Goal: Task Accomplishment & Management: Use online tool/utility

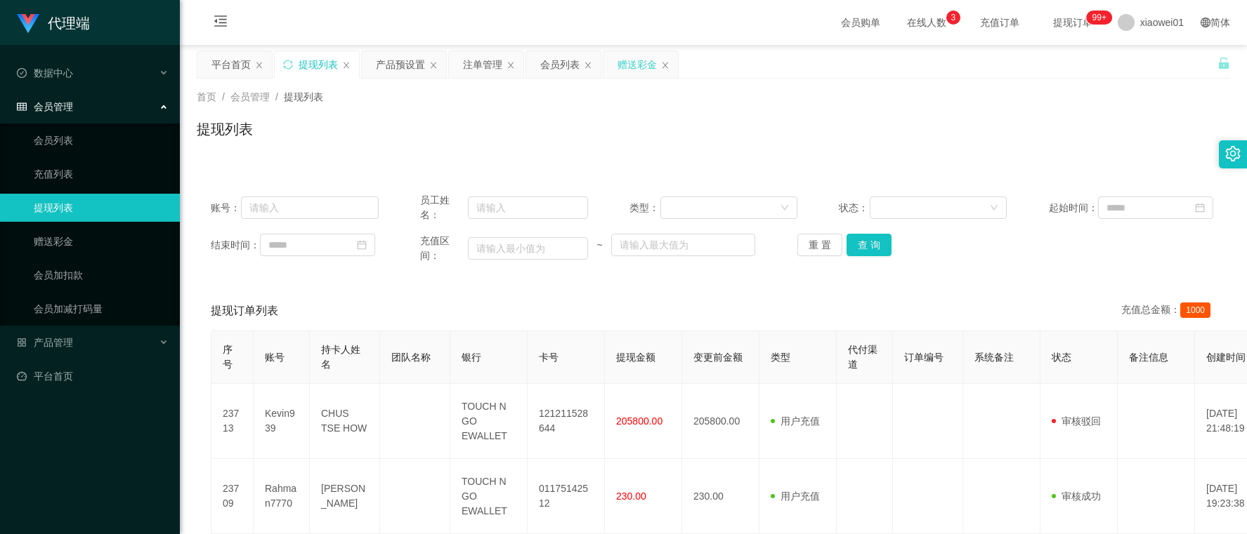
click at [648, 71] on div "赠送彩金" at bounding box center [636, 64] width 39 height 27
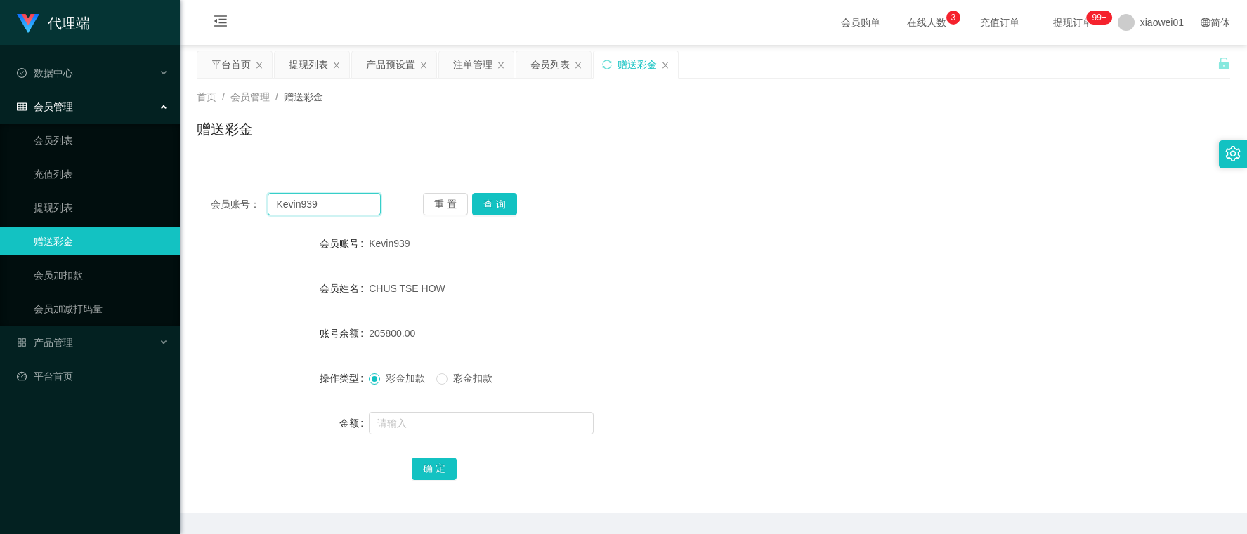
click at [346, 211] on input "Kevin939" at bounding box center [324, 204] width 112 height 22
drag, startPoint x: 343, startPoint y: 207, endPoint x: 36, endPoint y: 197, distance: 307.1
click at [39, 197] on section "代理端 数据中心 会员管理 会员列表 充值列表 提现列表 赠送彩金 会员加扣款 会员加减打码量 产品管理 开奖记录 注单管理 产品列表 即时注单 产品预设置 …" at bounding box center [623, 289] width 1247 height 579
paste input "Phoebe1234"
type input "Phoebe1234"
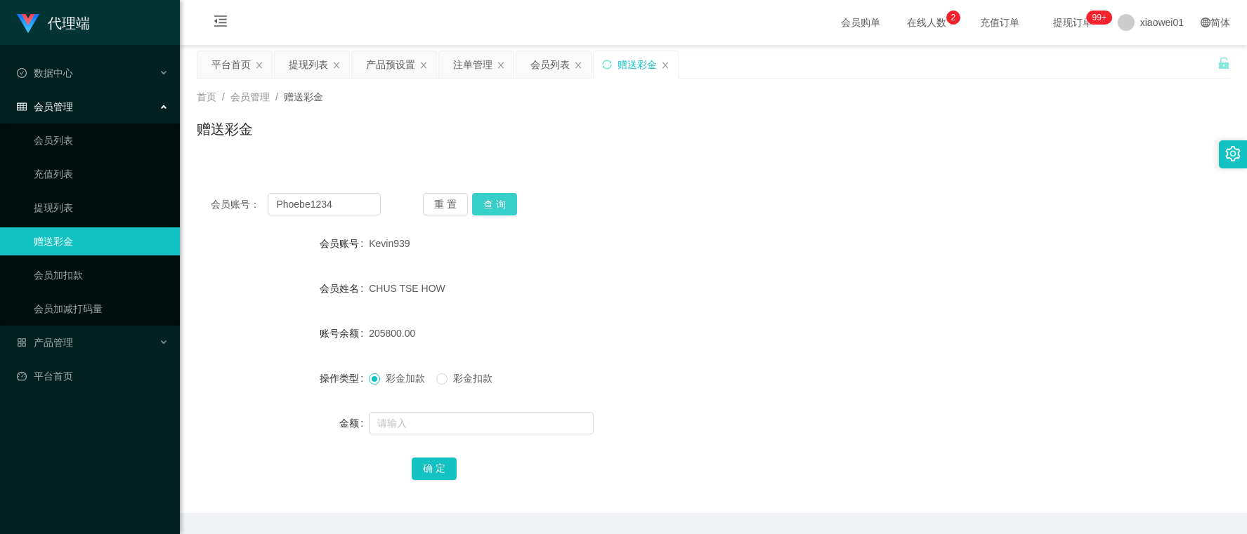
click at [502, 206] on button "查 询" at bounding box center [494, 204] width 45 height 22
click at [471, 406] on form "会员账号 Phoebe1234 会员姓名 [PERSON_NAME] peng 账号余额 0.00 操作类型 彩金加款 彩金扣款 金额 确 定" at bounding box center [713, 356] width 1033 height 253
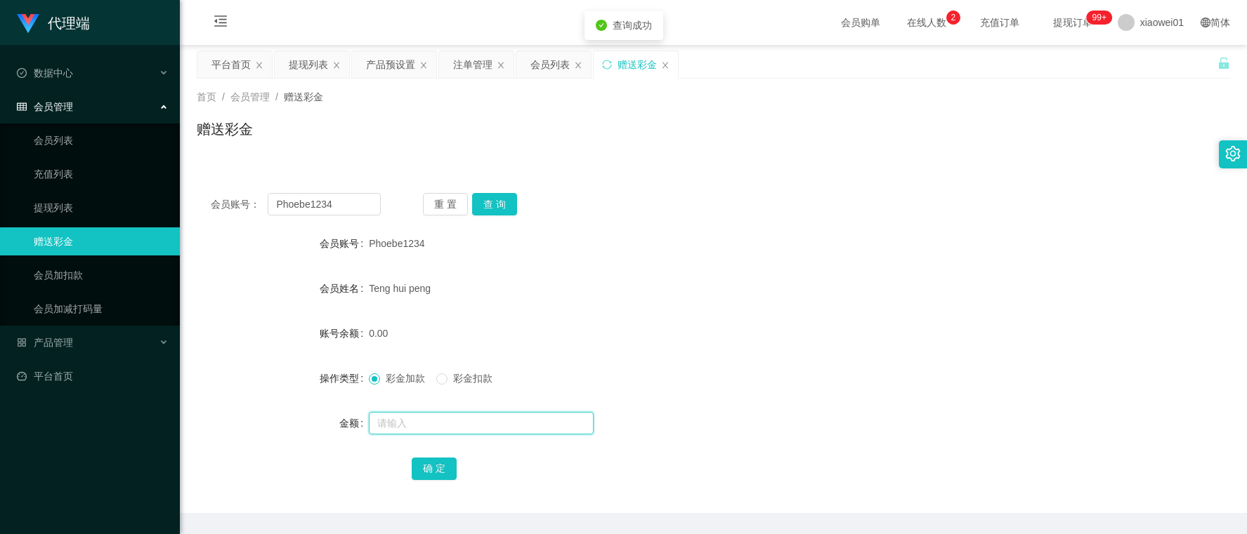
click at [461, 419] on input "text" at bounding box center [481, 423] width 225 height 22
type input "500"
click at [455, 471] on div "确 定" at bounding box center [713, 468] width 603 height 28
click at [440, 464] on button "确 定" at bounding box center [434, 469] width 45 height 22
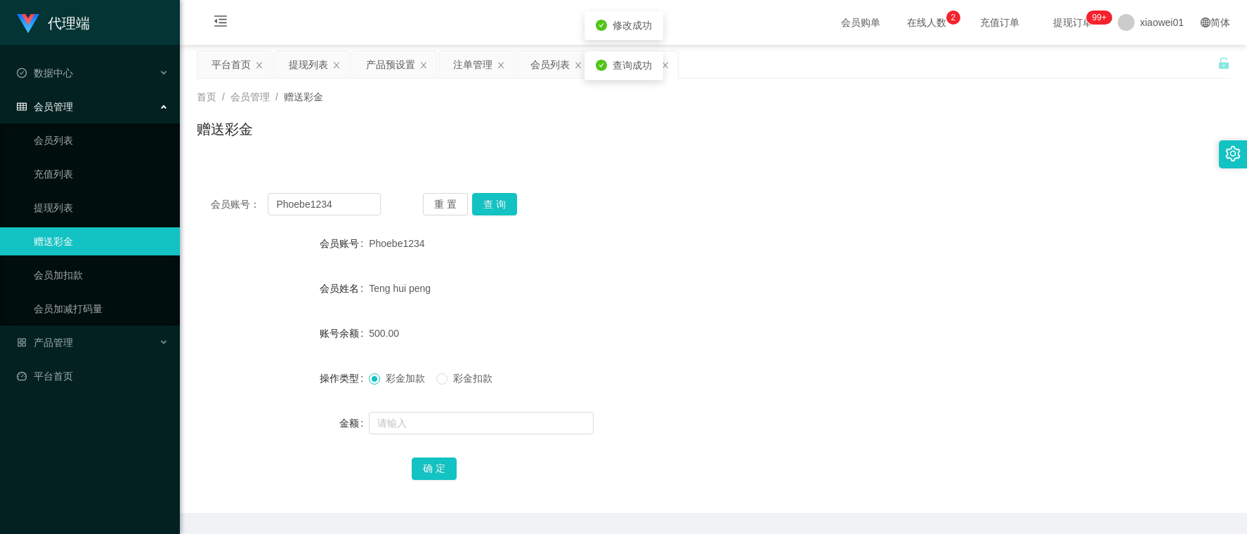
click at [755, 303] on form "会员账号 Phoebe1234 会员姓名 [PERSON_NAME] peng 账号余额 500.00 操作类型 彩金加款 彩金扣款 金额 确 定" at bounding box center [713, 356] width 1033 height 253
drag, startPoint x: 331, startPoint y: 202, endPoint x: 1, endPoint y: 197, distance: 330.1
click at [18, 199] on section "代理端 数据中心 会员管理 会员列表 充值列表 提现列表 赠送彩金 会员加扣款 会员加减打码量 产品管理 开奖记录 注单管理 产品列表 即时注单 产品预设置 …" at bounding box center [623, 289] width 1247 height 579
click at [504, 206] on button "查 询" at bounding box center [494, 204] width 45 height 22
drag, startPoint x: 348, startPoint y: 197, endPoint x: 28, endPoint y: 200, distance: 319.6
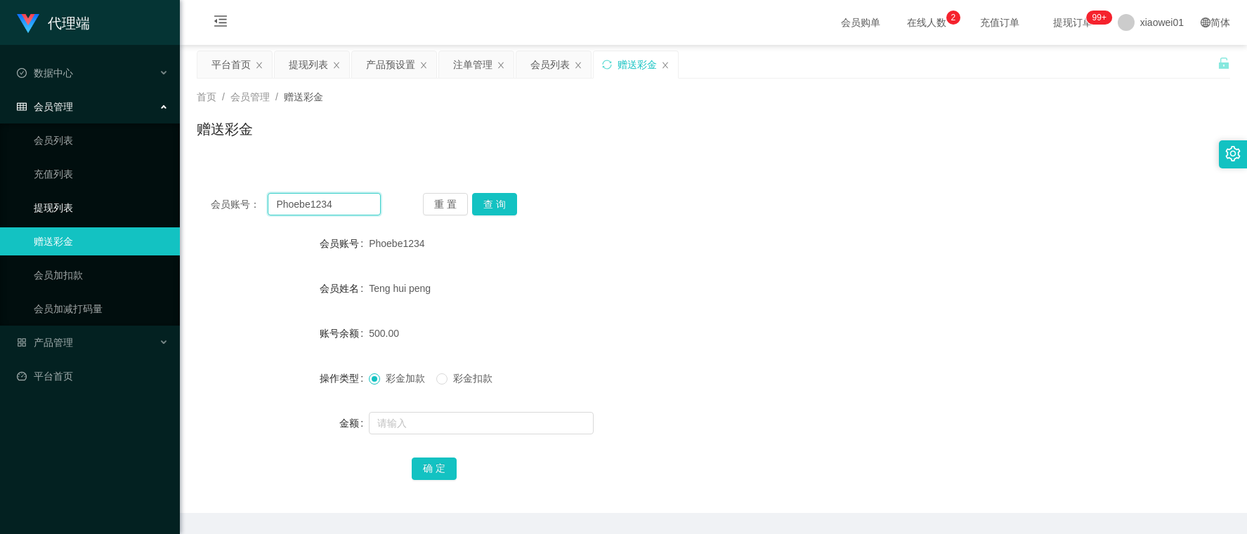
click at [27, 200] on section "代理端 数据中心 会员管理 会员列表 充值列表 提现列表 赠送彩金 会员加扣款 会员加减打码量 产品管理 开奖记录 注单管理 产品列表 即时注单 产品预设置 …" at bounding box center [623, 289] width 1247 height 579
paste input "Rahman7770"
type input "Rahman7770"
click at [499, 199] on button "查 询" at bounding box center [494, 204] width 45 height 22
click at [452, 409] on div at bounding box center [670, 423] width 603 height 28
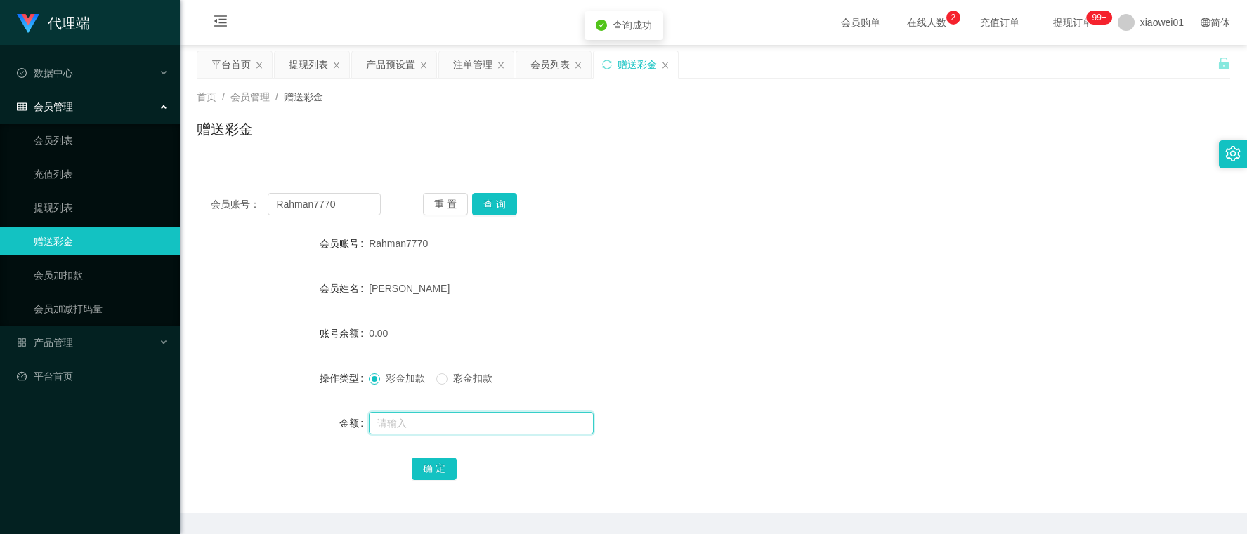
click at [453, 420] on input "text" at bounding box center [481, 423] width 225 height 22
type input "500"
click at [440, 466] on button "确 定" at bounding box center [434, 469] width 45 height 22
click at [723, 395] on form "会员账号 Rahman7770 会员姓名 [PERSON_NAME] 账号余额 500.00 操作类型 彩金加款 彩金扣款 金额 确 定" at bounding box center [713, 356] width 1033 height 253
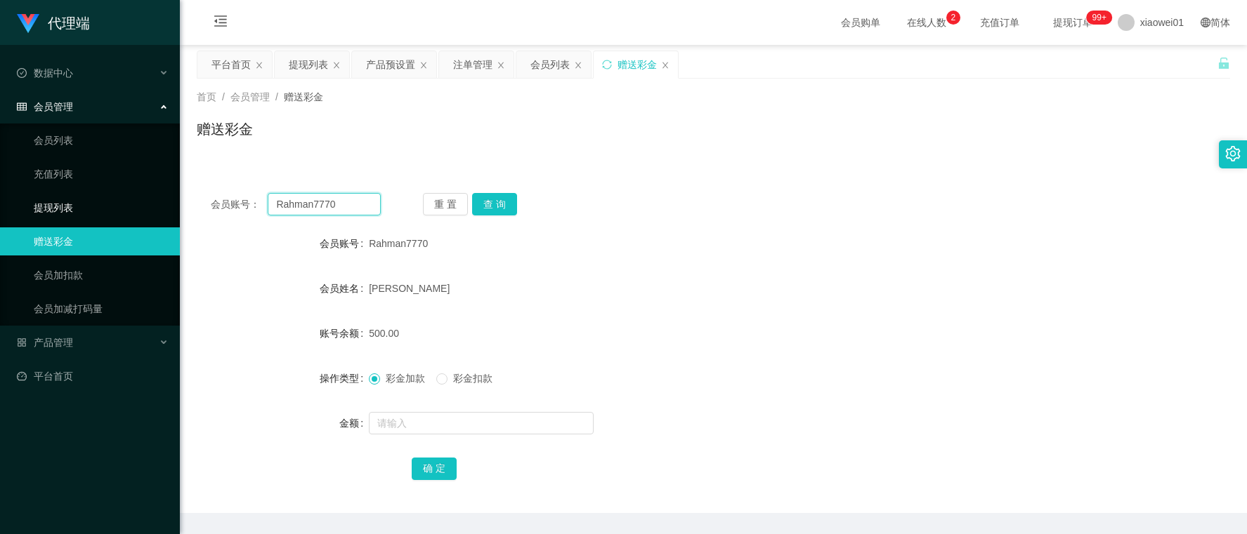
drag, startPoint x: 343, startPoint y: 197, endPoint x: -37, endPoint y: 190, distance: 380.0
click at [0, 190] on html "代理端 数据中心 会员管理 会员列表 充值列表 提现列表 赠送彩金 会员加扣款 会员加减打码量 产品管理 开奖记录 注单管理 产品列表 即时注单 产品预设置 …" at bounding box center [623, 267] width 1247 height 534
paste input "Sin8888"
type input "Sin8888"
click at [511, 213] on button "查 询" at bounding box center [494, 204] width 45 height 22
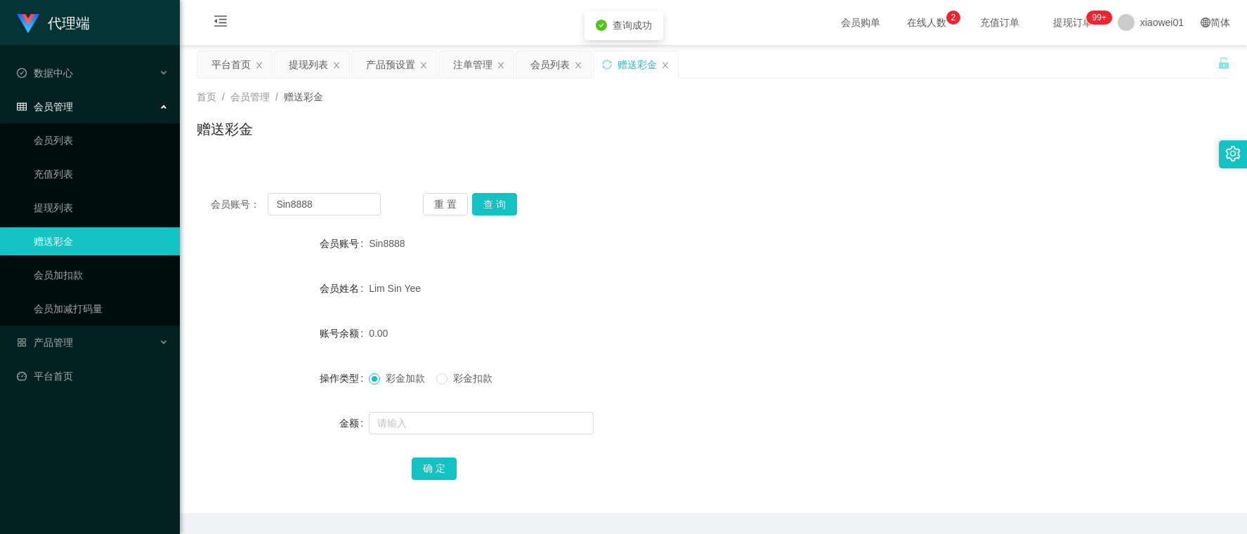
click at [500, 447] on form "会员账号 Sin8888 会员姓名 [PERSON_NAME] 账号余额 0.00 操作类型 彩金加款 彩金扣款 金额 确 定" at bounding box center [713, 356] width 1033 height 253
click at [504, 421] on input "text" at bounding box center [481, 423] width 225 height 22
type input "500"
click at [423, 465] on button "确 定" at bounding box center [434, 469] width 45 height 22
click at [931, 223] on div "会员账号： Sin8888 重 置 查 询 会员账号 Sin8888 会员姓名 [PERSON_NAME] 账号余额 0.00 操作类型 彩金加款 彩金扣款 …" at bounding box center [713, 346] width 1033 height 334
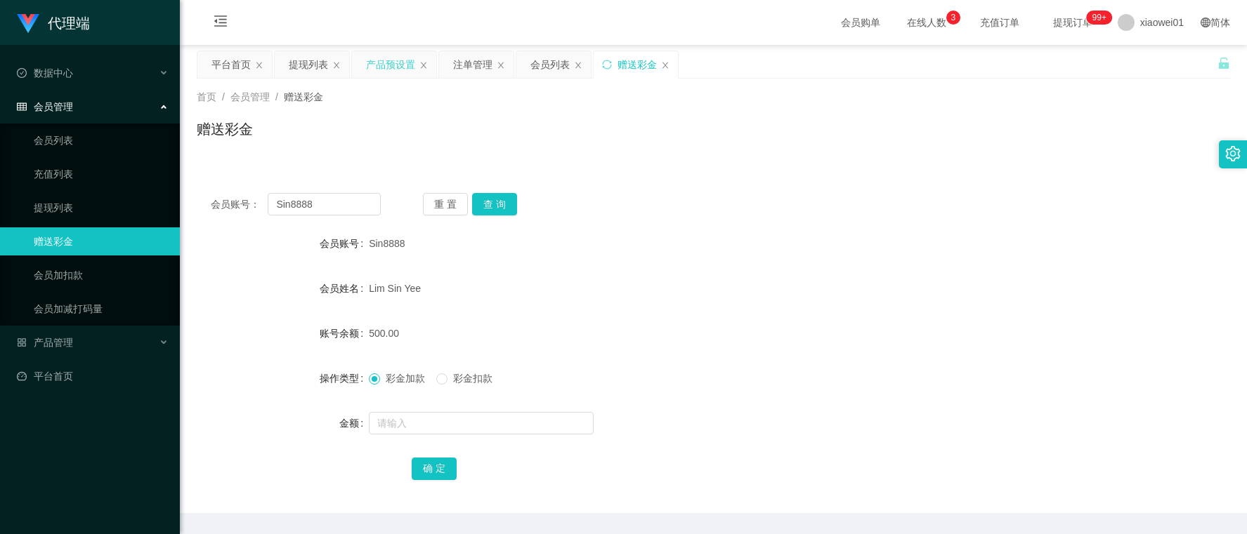
click at [383, 55] on div "产品预设置" at bounding box center [390, 64] width 49 height 27
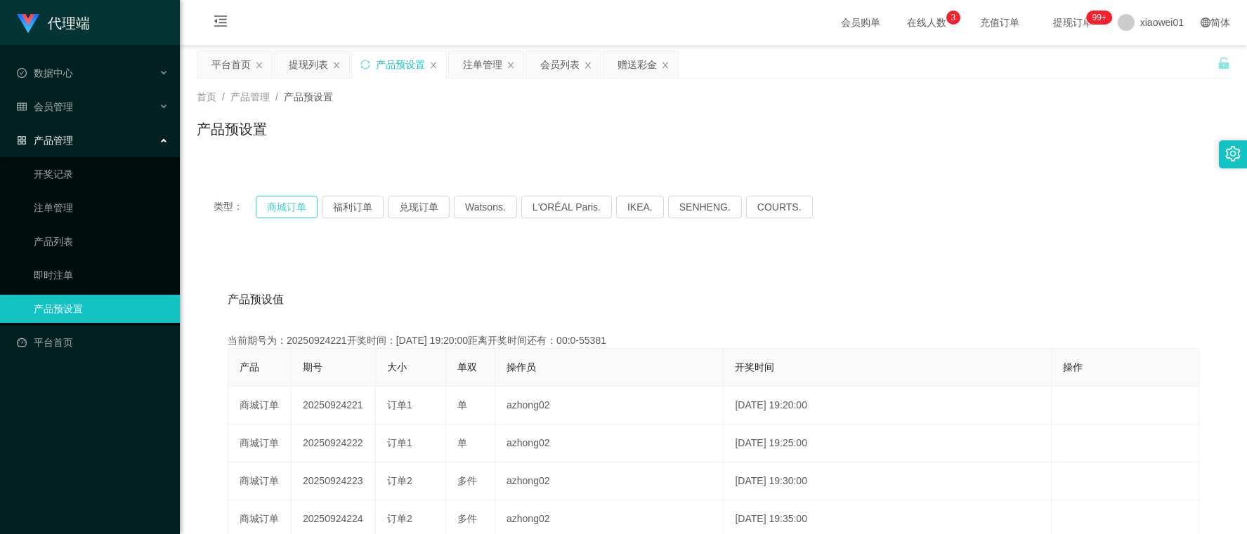
click at [295, 204] on button "商城订单" at bounding box center [287, 207] width 62 height 22
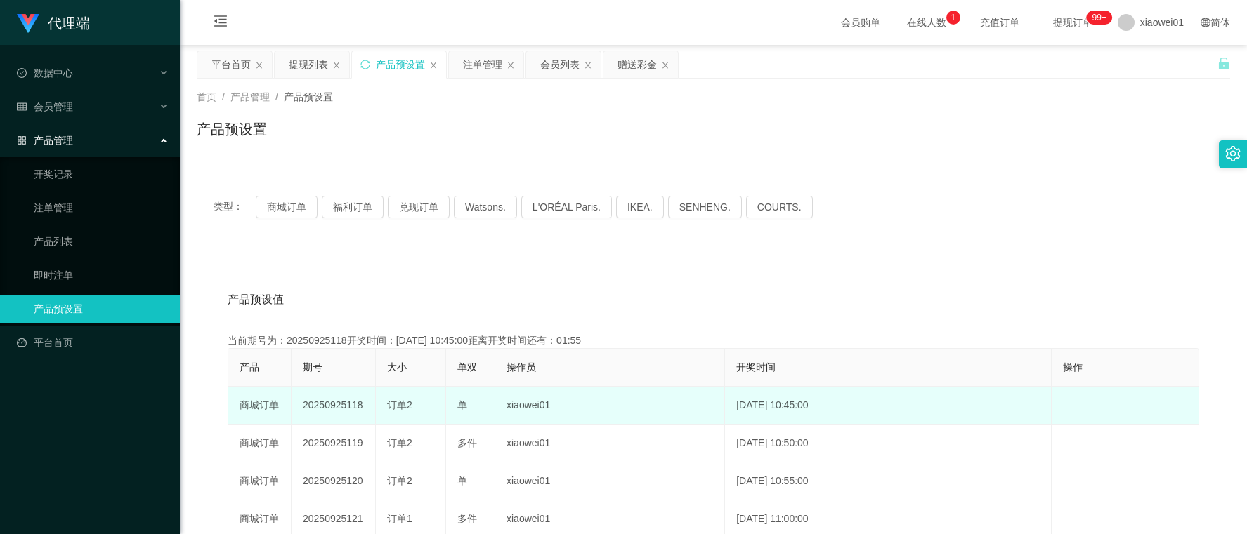
click at [330, 402] on td "20250925118" at bounding box center [333, 406] width 84 height 38
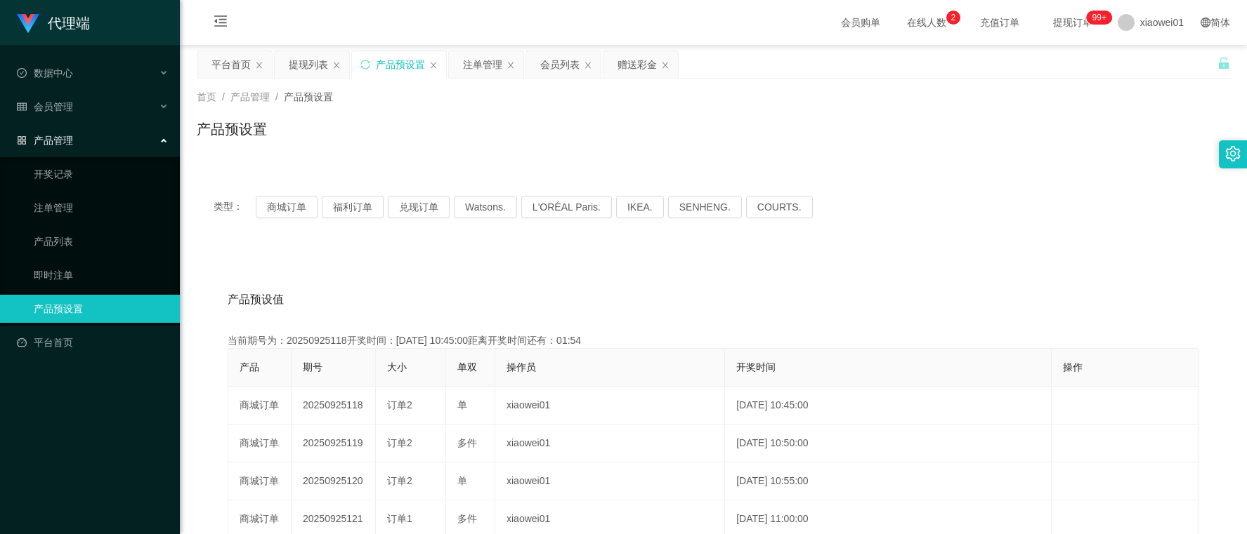
copy td "20250925118"
click at [479, 53] on div "注单管理" at bounding box center [482, 64] width 39 height 27
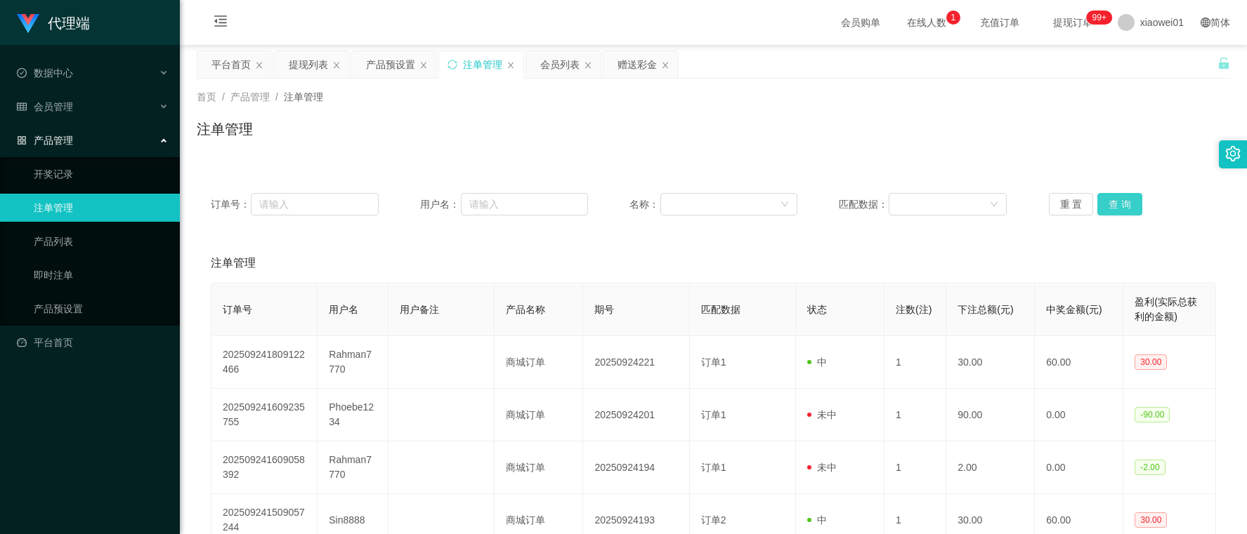
click at [1125, 201] on button "查 询" at bounding box center [1119, 204] width 45 height 22
click at [405, 65] on div "产品预设置" at bounding box center [390, 64] width 49 height 27
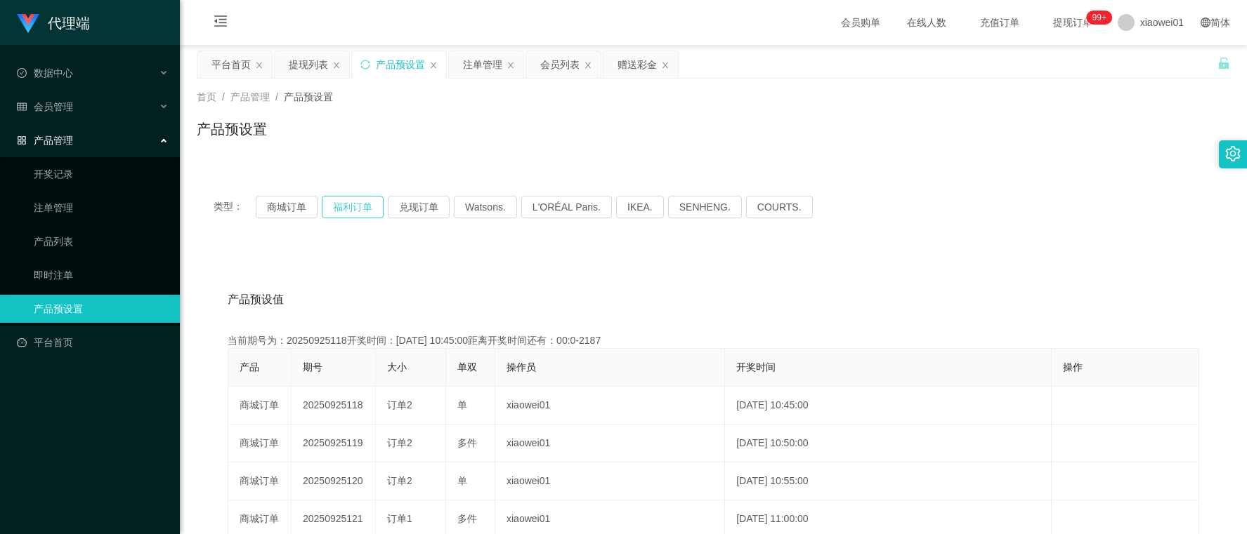
click at [341, 200] on button "福利订单" at bounding box center [353, 207] width 62 height 22
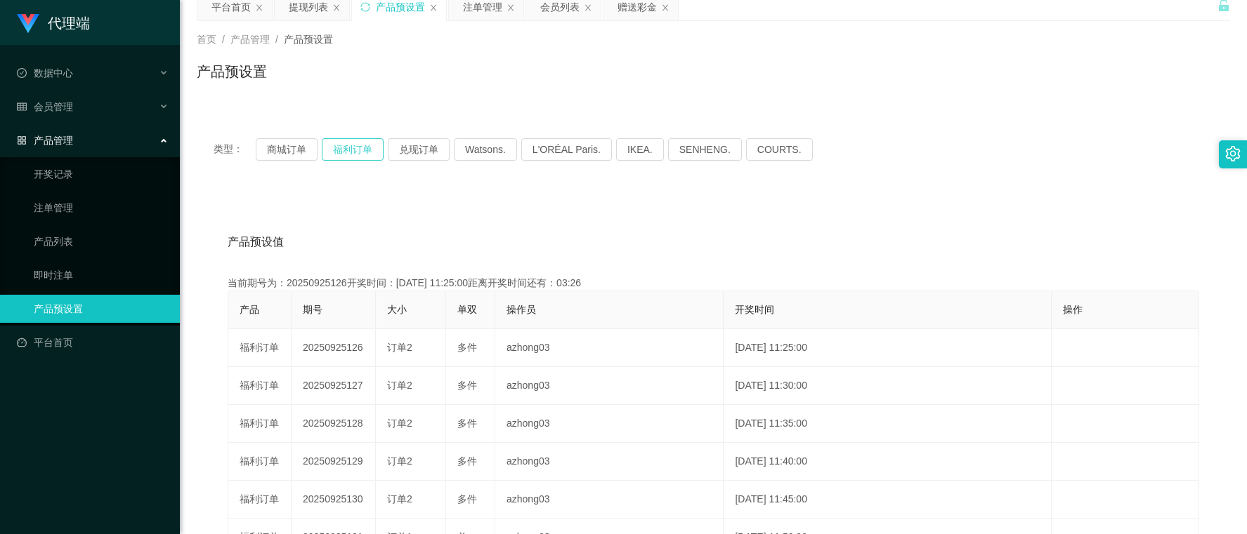
scroll to position [88, 0]
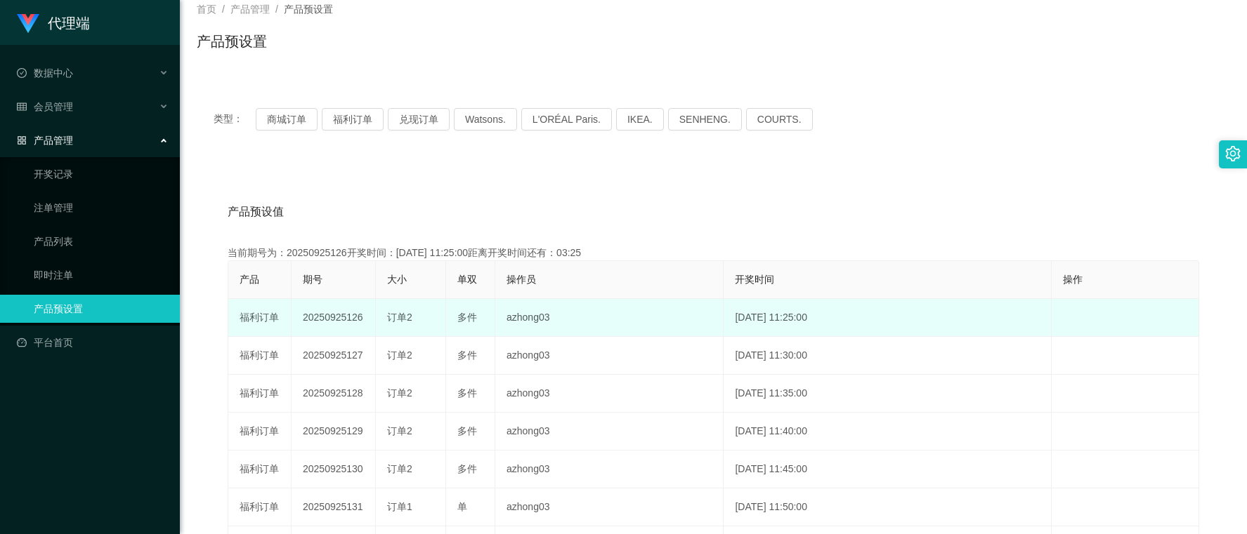
click at [311, 309] on td "20250925126" at bounding box center [333, 318] width 84 height 38
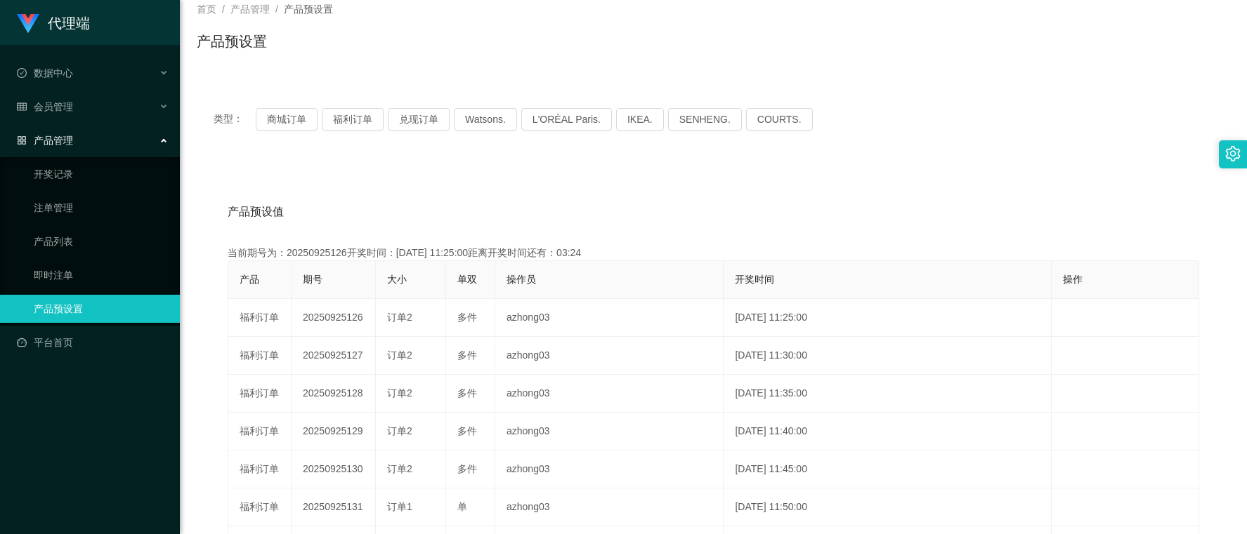
copy td "20250925126"
click at [329, 114] on button "福利订单" at bounding box center [353, 119] width 62 height 22
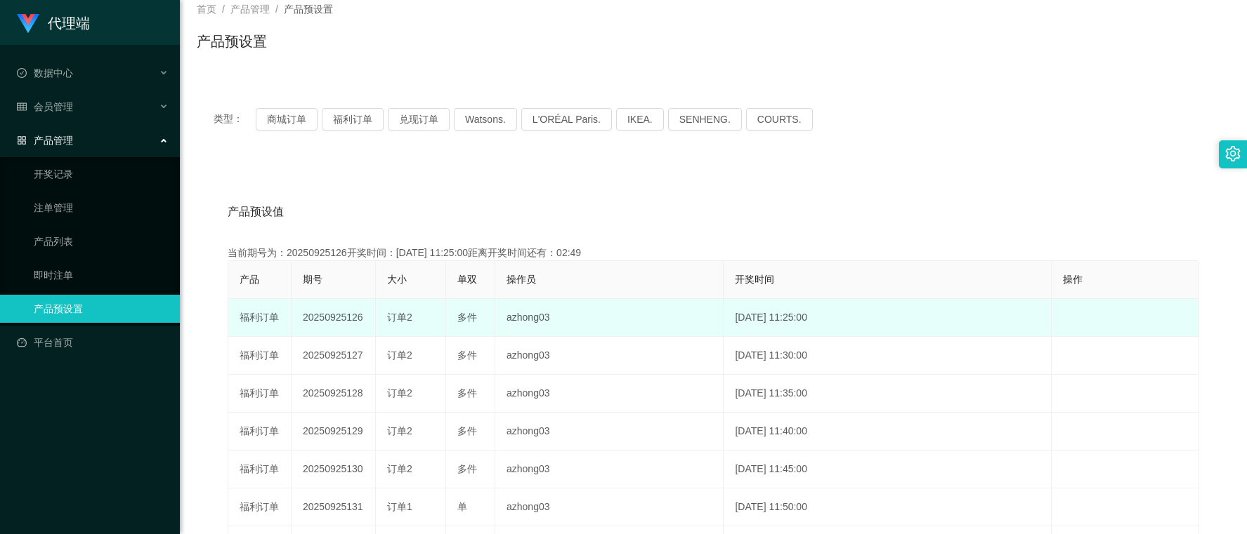
click at [349, 320] on td "20250925126" at bounding box center [333, 318] width 84 height 38
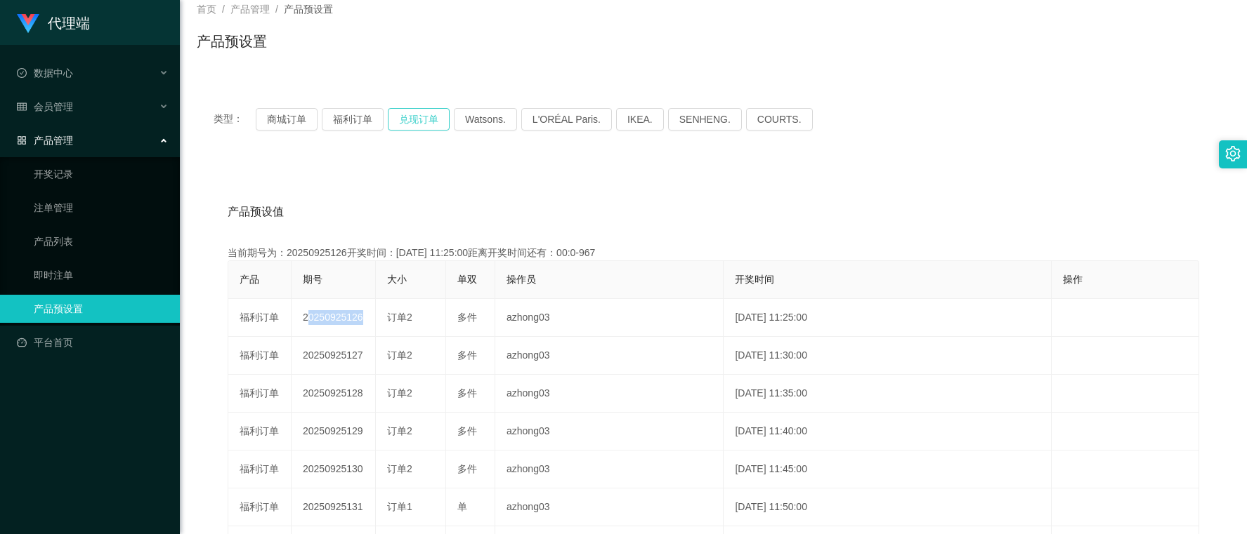
click at [415, 121] on button "兑现订单" at bounding box center [419, 119] width 62 height 22
click at [274, 121] on button "商城订单" at bounding box center [287, 119] width 62 height 22
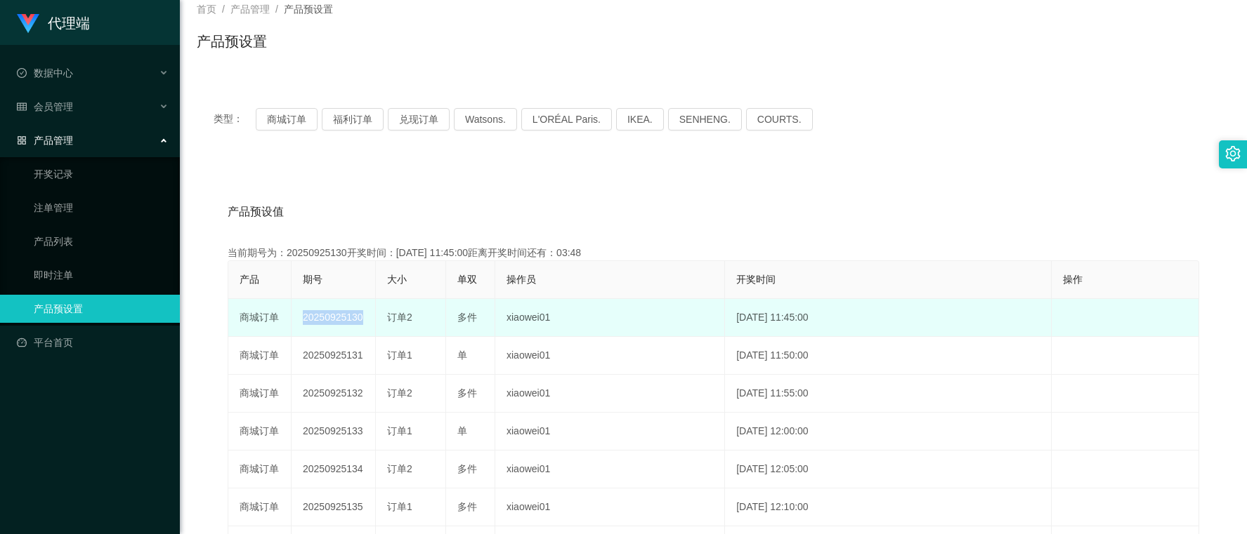
click at [324, 317] on td "20250925130" at bounding box center [333, 318] width 84 height 38
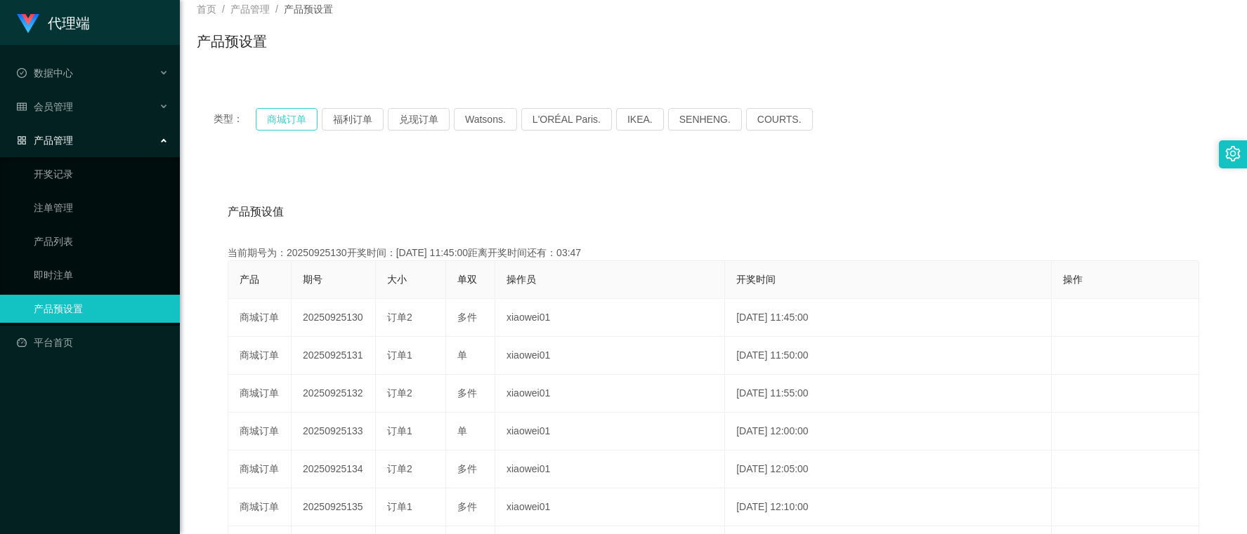
click at [286, 113] on button "商城订单" at bounding box center [287, 119] width 62 height 22
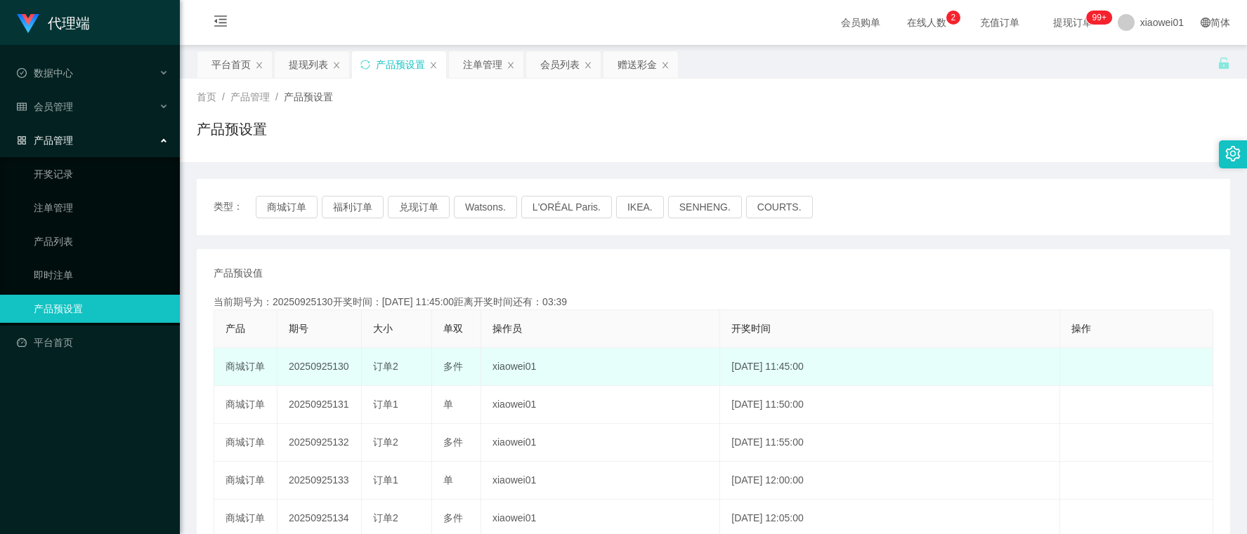
click at [331, 365] on td "20250925130" at bounding box center [319, 367] width 84 height 38
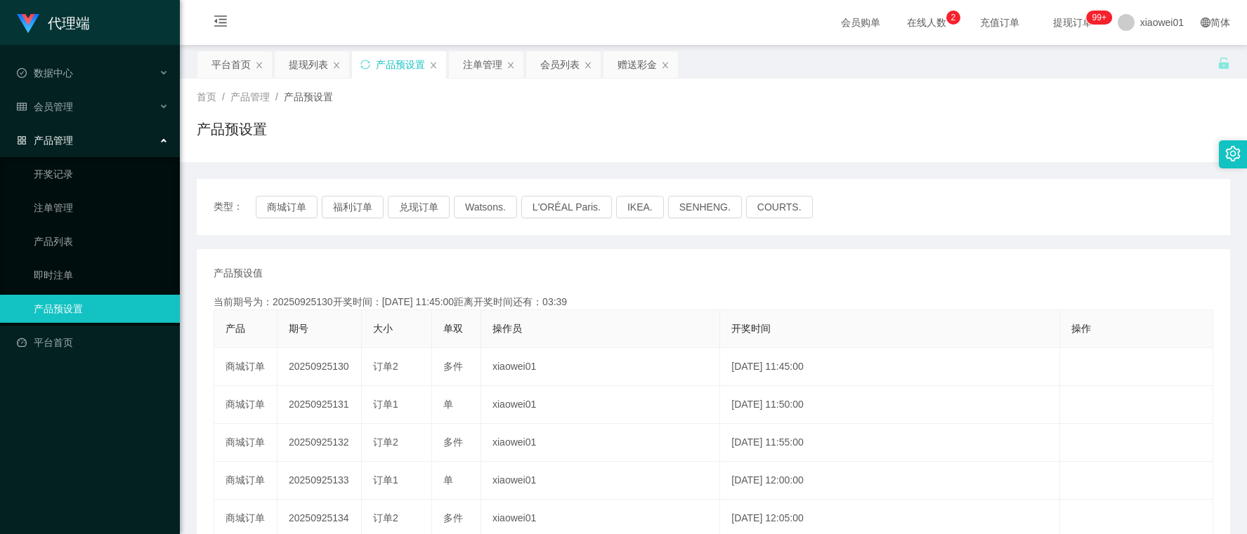
copy td "20250925130"
click at [476, 72] on div "注单管理" at bounding box center [482, 64] width 39 height 27
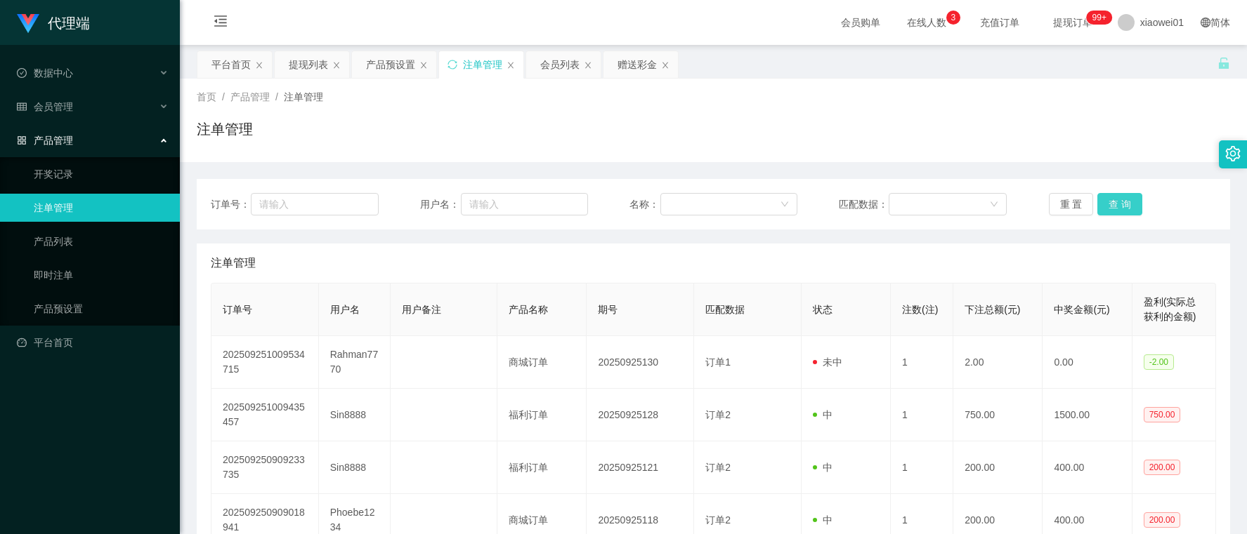
click at [1134, 197] on button "查 询" at bounding box center [1119, 204] width 45 height 22
click at [630, 58] on div "赠送彩金" at bounding box center [636, 64] width 39 height 27
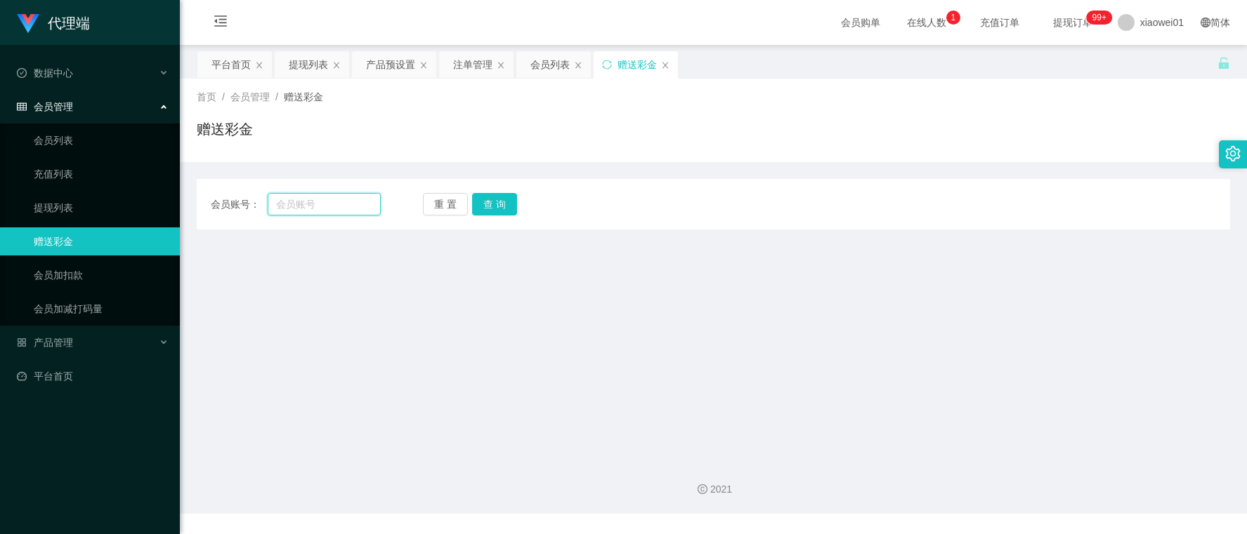
click at [331, 202] on input "text" at bounding box center [324, 204] width 112 height 22
paste input "Rahman7770"
type input "Rahman7770"
click at [489, 208] on button "查 询" at bounding box center [494, 204] width 45 height 22
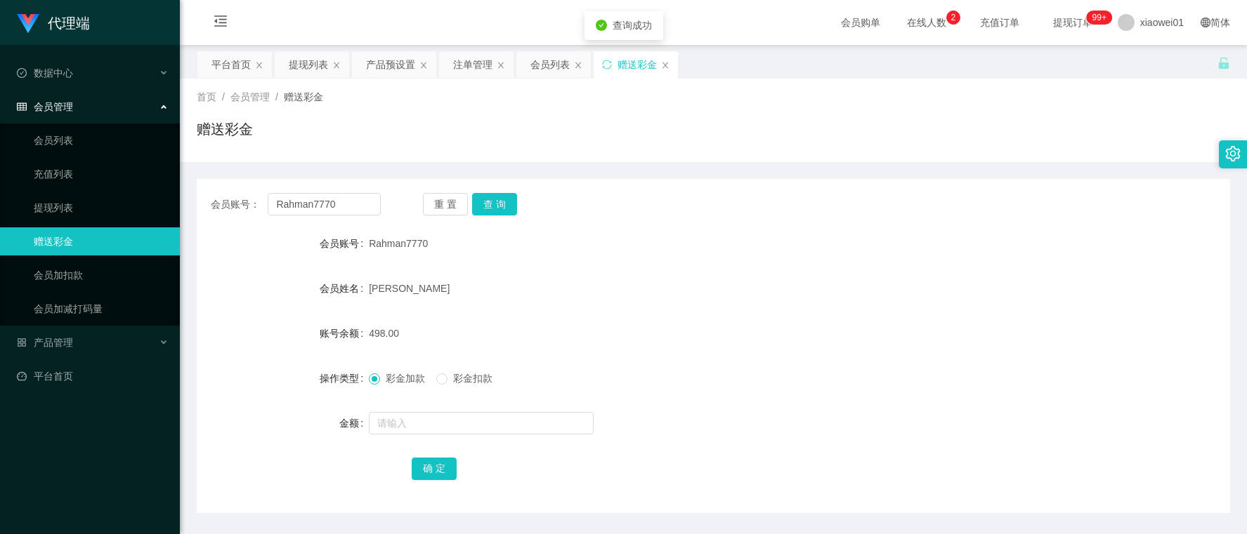
click at [442, 438] on form "会员账号 Rahman7770 会员姓名 Abdul 账号余额 498.00 操作类型 彩金加款 彩金扣款 金额 确 定" at bounding box center [713, 356] width 1033 height 253
click at [443, 434] on div at bounding box center [670, 423] width 603 height 28
click at [452, 418] on input "text" at bounding box center [481, 423] width 225 height 22
type input "2"
click at [432, 465] on button "确 定" at bounding box center [434, 469] width 45 height 22
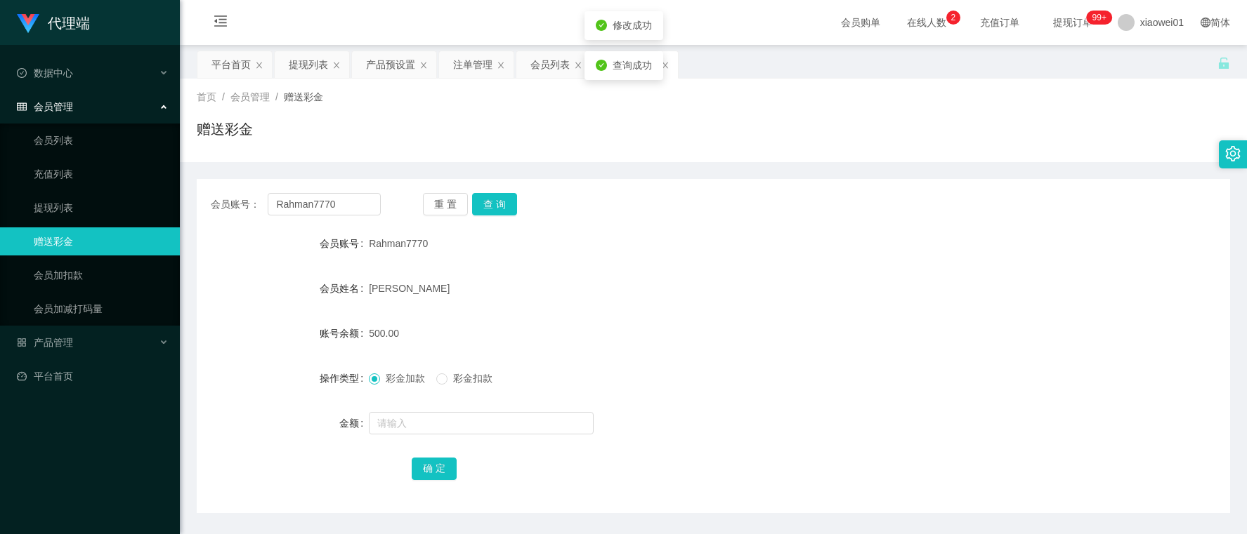
drag, startPoint x: 773, startPoint y: 334, endPoint x: 978, endPoint y: 200, distance: 245.6
click at [771, 334] on div "500.00" at bounding box center [670, 334] width 603 height 28
click at [373, 79] on div "首页 / 会员管理 / 赠送彩金 / 赠送彩金" at bounding box center [713, 121] width 1067 height 84
click at [373, 69] on div "产品预设置" at bounding box center [390, 64] width 49 height 27
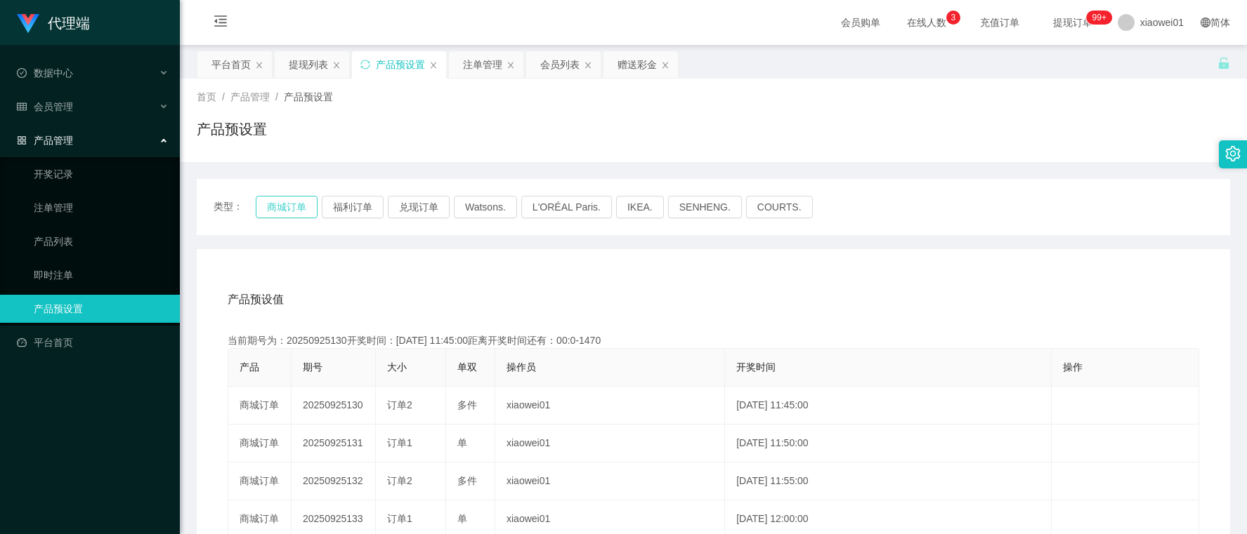
click at [276, 206] on button "商城订单" at bounding box center [287, 207] width 62 height 22
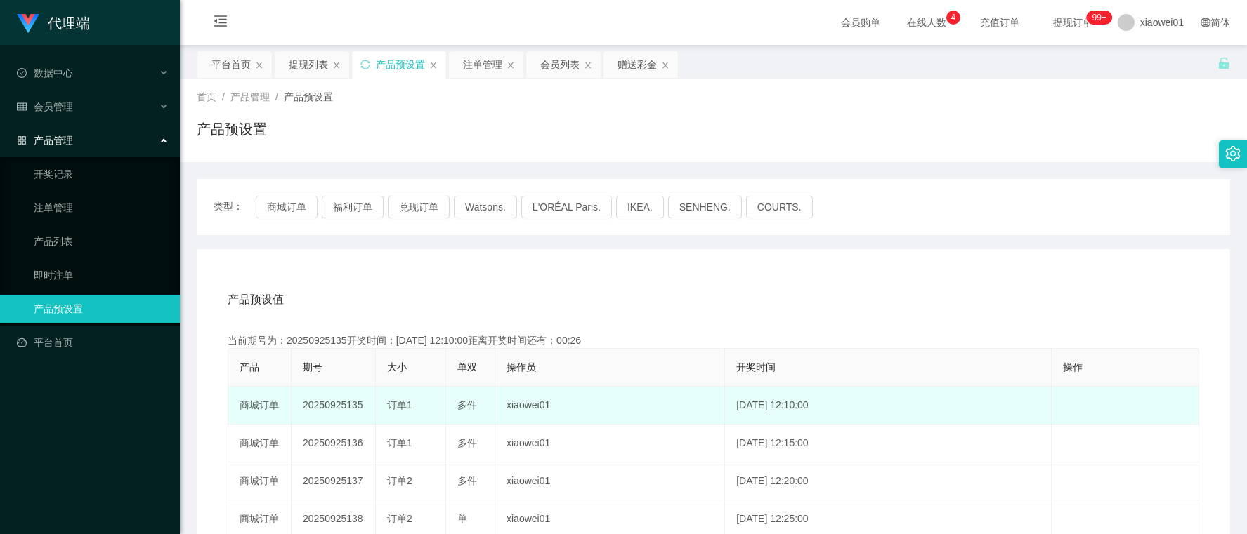
click at [327, 400] on td "20250925135" at bounding box center [333, 406] width 84 height 38
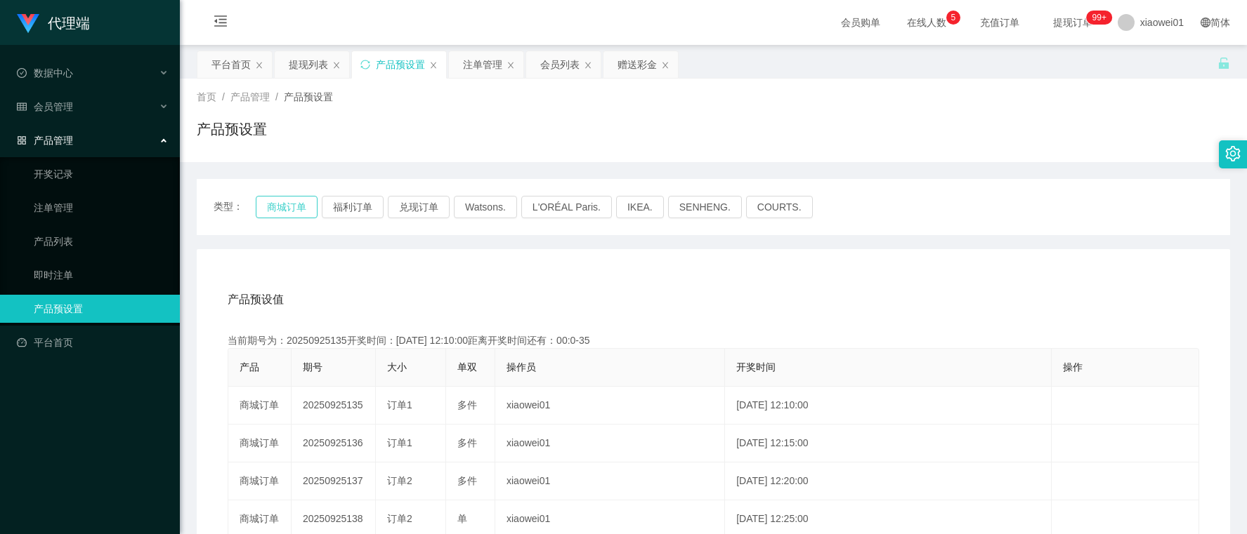
click at [307, 202] on button "商城订单" at bounding box center [287, 207] width 62 height 22
click at [295, 204] on button "商城订单" at bounding box center [287, 207] width 62 height 22
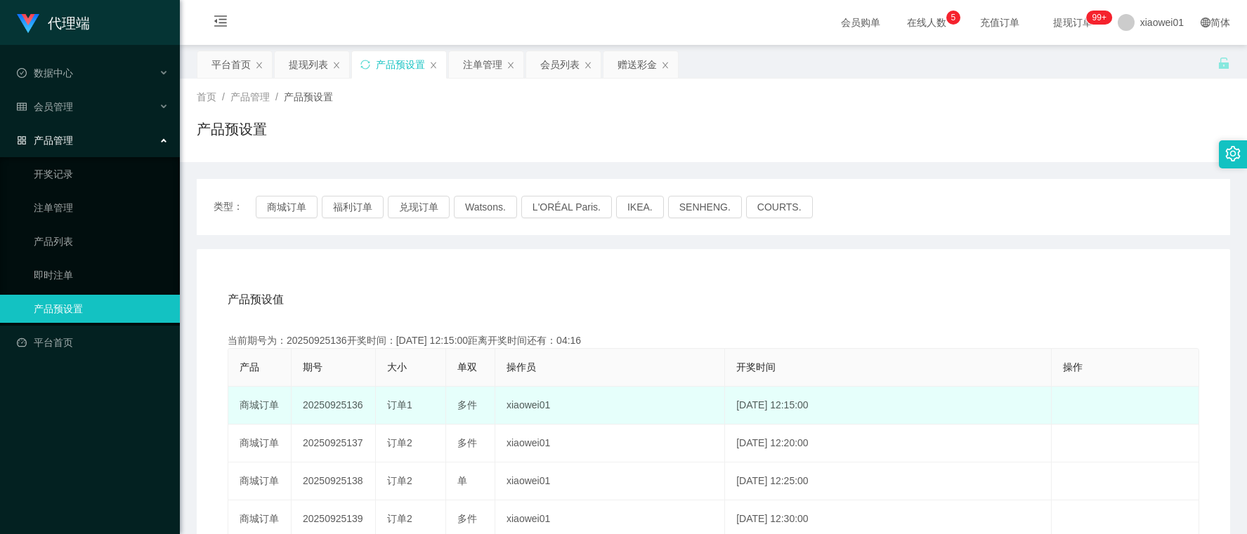
click at [341, 395] on td "20250925136" at bounding box center [333, 406] width 84 height 38
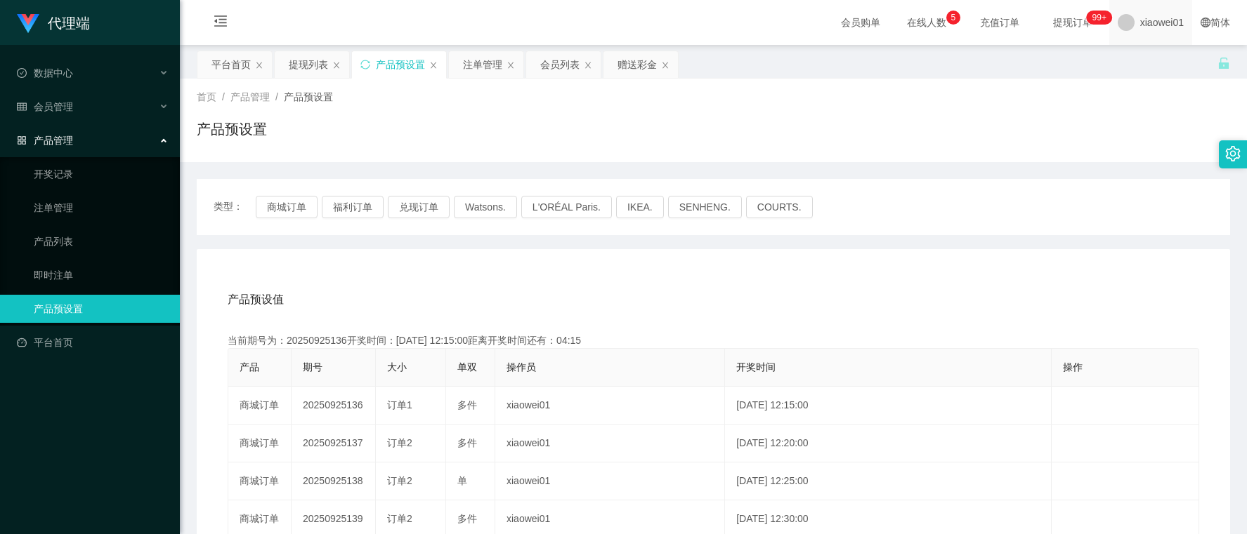
copy td "20250925136"
drag, startPoint x: 570, startPoint y: 69, endPoint x: 560, endPoint y: 129, distance: 60.4
click at [560, 129] on div "关闭左侧 关闭右侧 关闭其它 刷新页面 平台首页 提现列表 产品预设置 注单管理 会员列表 赠送彩金 首页 / 产品管理 / 产品预设置 / 产品预设置 类型…" at bounding box center [713, 439] width 1033 height 777
click at [474, 69] on div "注单管理" at bounding box center [482, 64] width 39 height 27
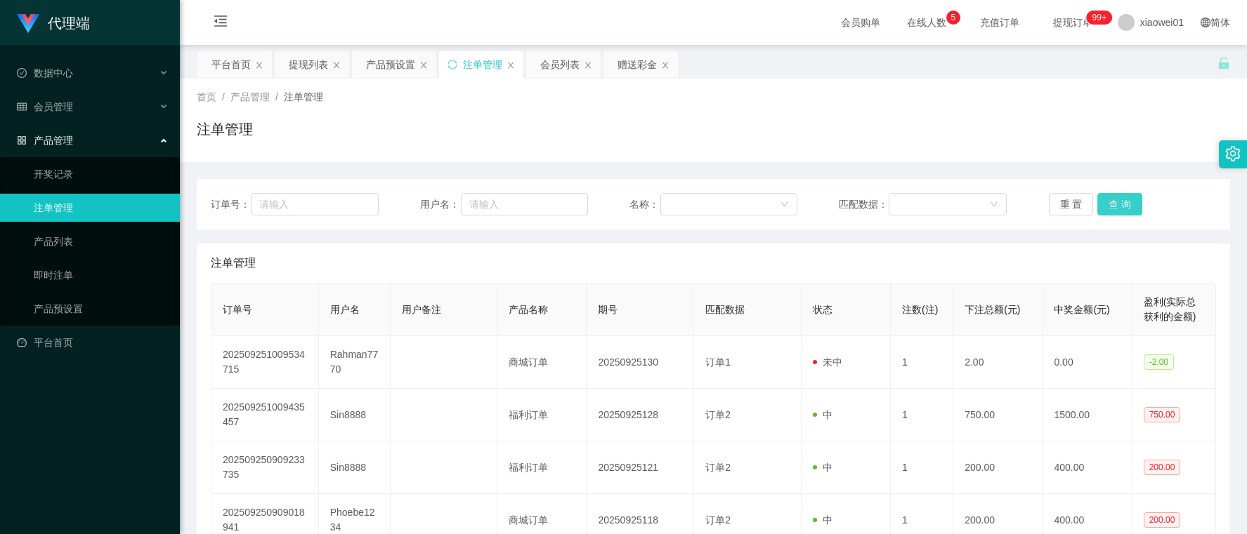
click at [1105, 201] on button "查 询" at bounding box center [1119, 204] width 45 height 22
click at [1106, 201] on button "查 询" at bounding box center [1119, 204] width 45 height 22
click at [1132, 201] on button "查 询" at bounding box center [1119, 204] width 45 height 22
click at [1131, 204] on button "查 询" at bounding box center [1119, 204] width 45 height 22
click at [1127, 204] on button "查 询" at bounding box center [1119, 204] width 45 height 22
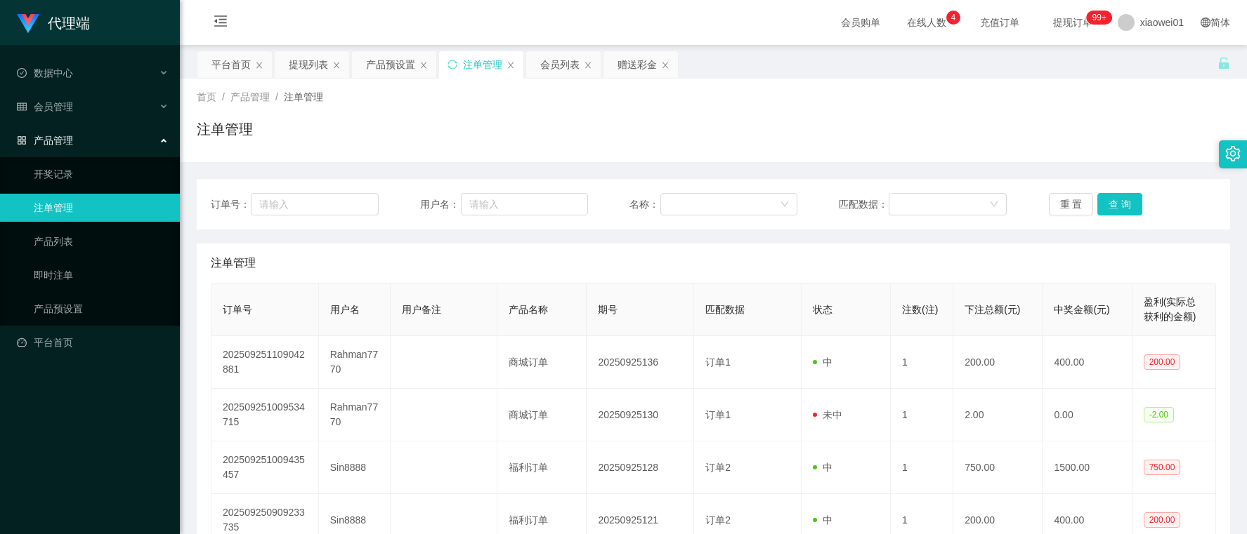
click at [455, 127] on div "注单管理" at bounding box center [713, 135] width 1033 height 32
click at [388, 60] on div "产品预设置" at bounding box center [390, 64] width 49 height 27
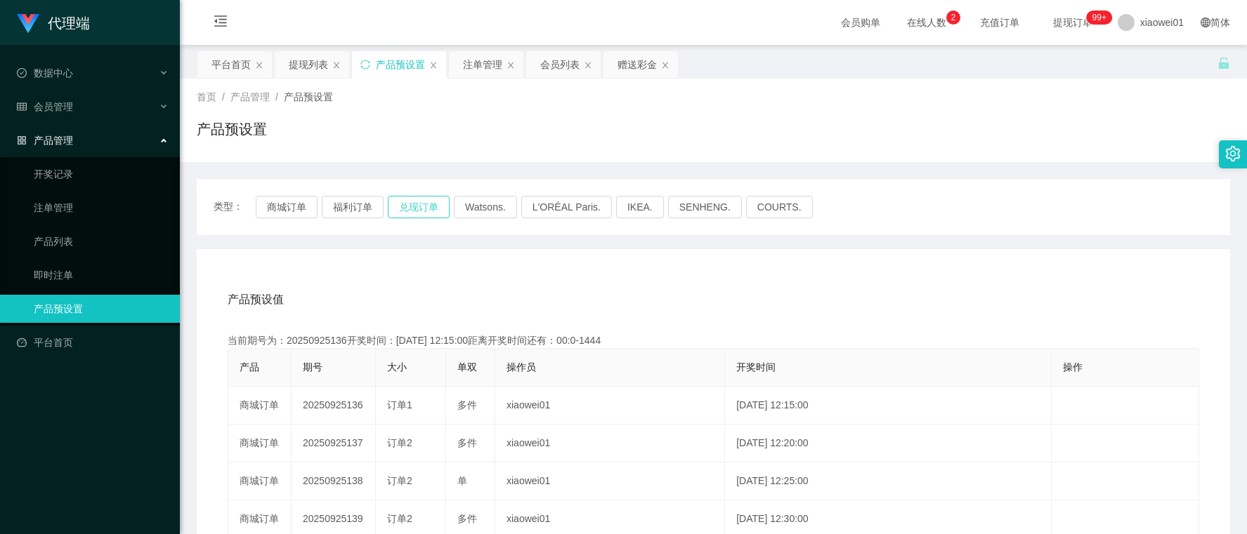
click at [400, 209] on button "兑现订单" at bounding box center [419, 207] width 62 height 22
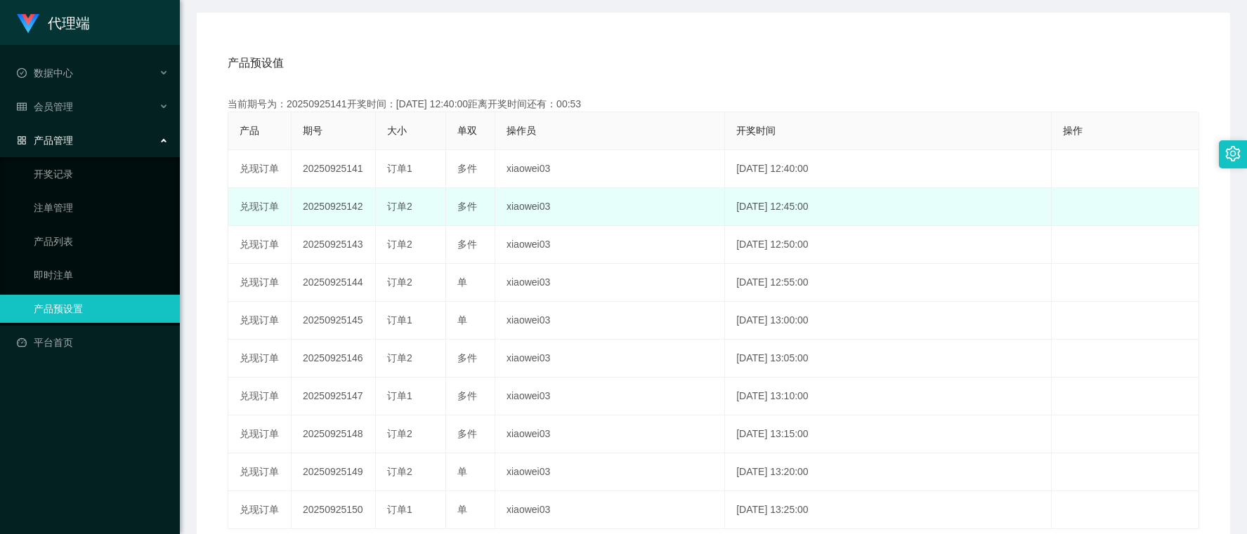
scroll to position [263, 0]
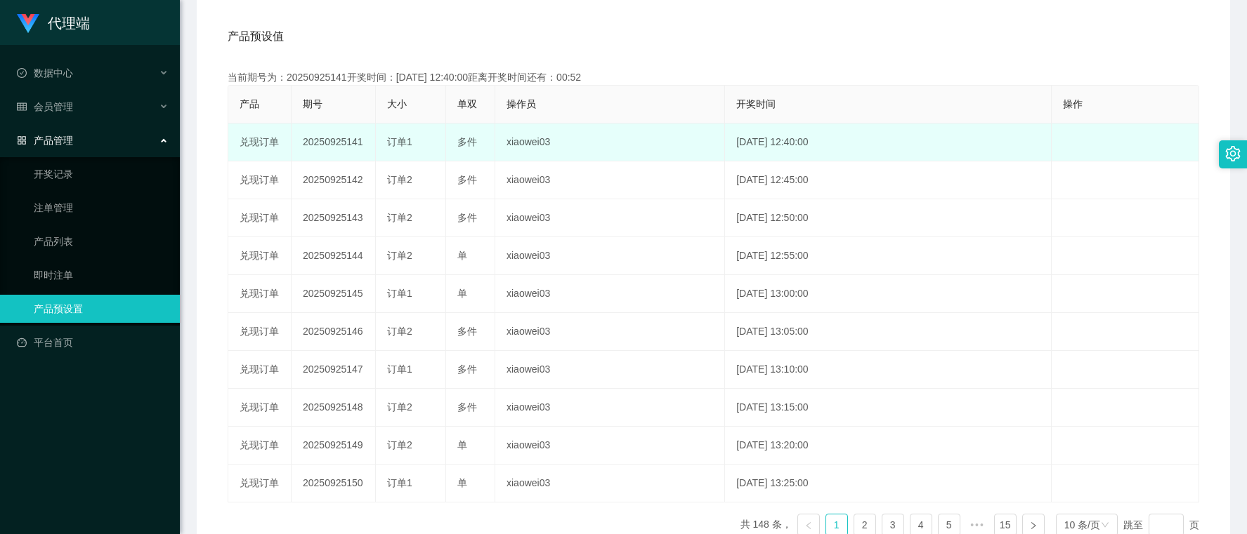
click at [308, 145] on td "20250925141" at bounding box center [333, 143] width 84 height 38
click at [307, 145] on td "20250925141" at bounding box center [333, 143] width 84 height 38
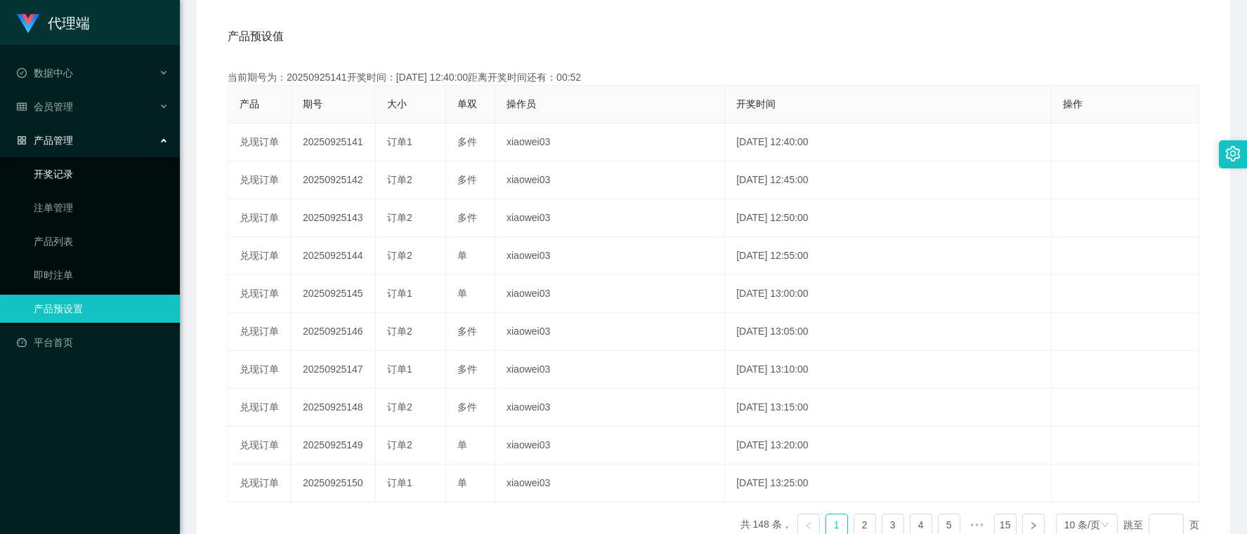
copy td "20250925141"
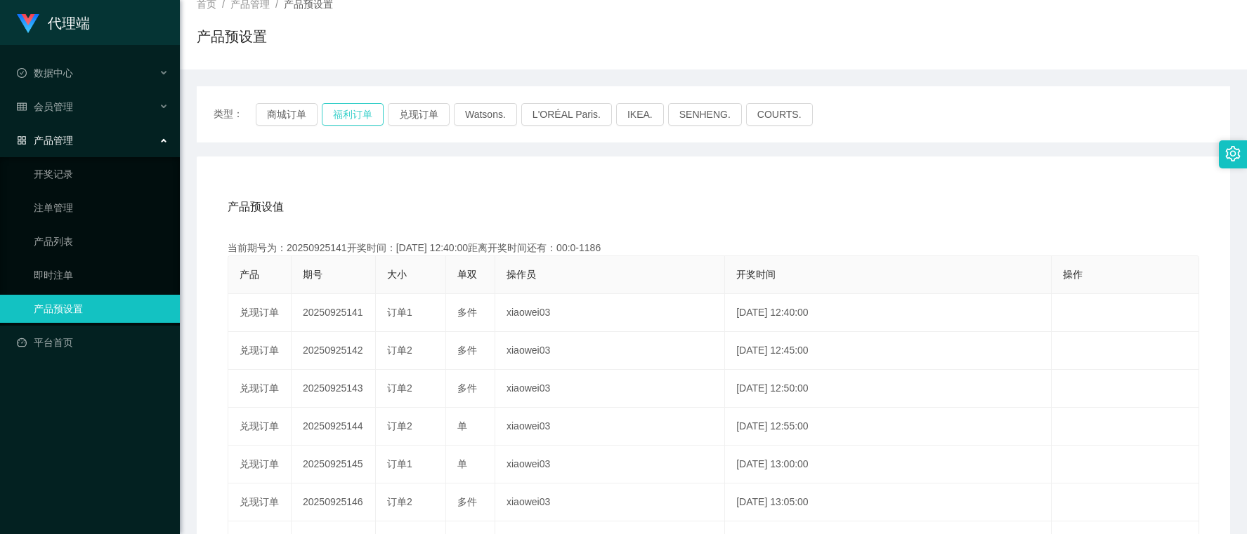
scroll to position [88, 0]
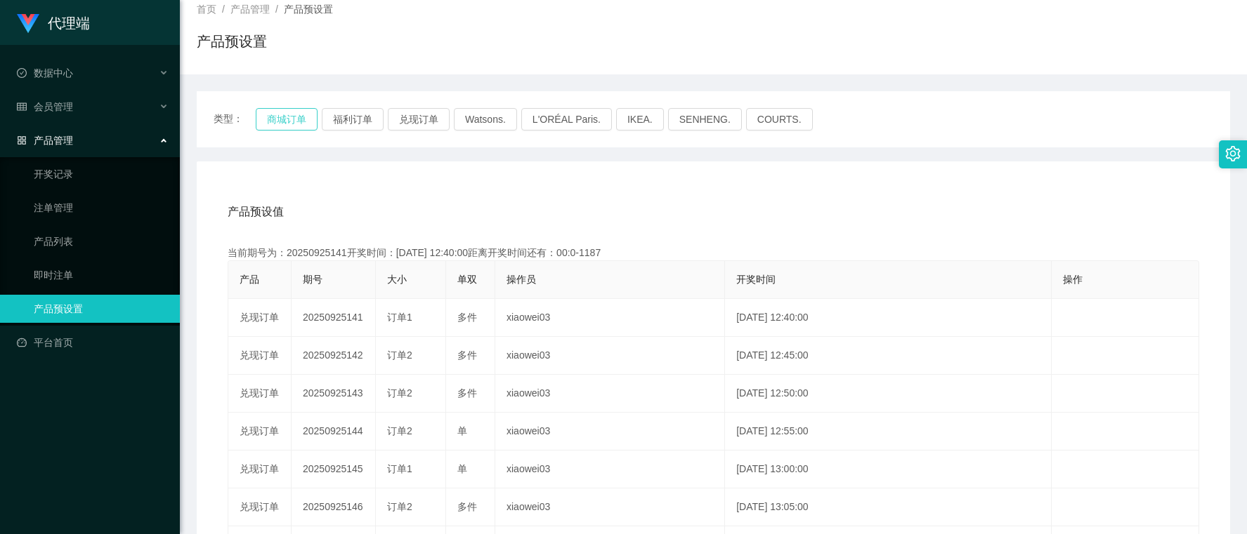
click at [291, 116] on button "商城订单" at bounding box center [287, 119] width 62 height 22
click at [341, 120] on button "福利订单" at bounding box center [353, 119] width 62 height 22
click at [296, 114] on button "商城订单" at bounding box center [287, 119] width 62 height 22
click at [275, 119] on button "商城订单" at bounding box center [287, 119] width 62 height 22
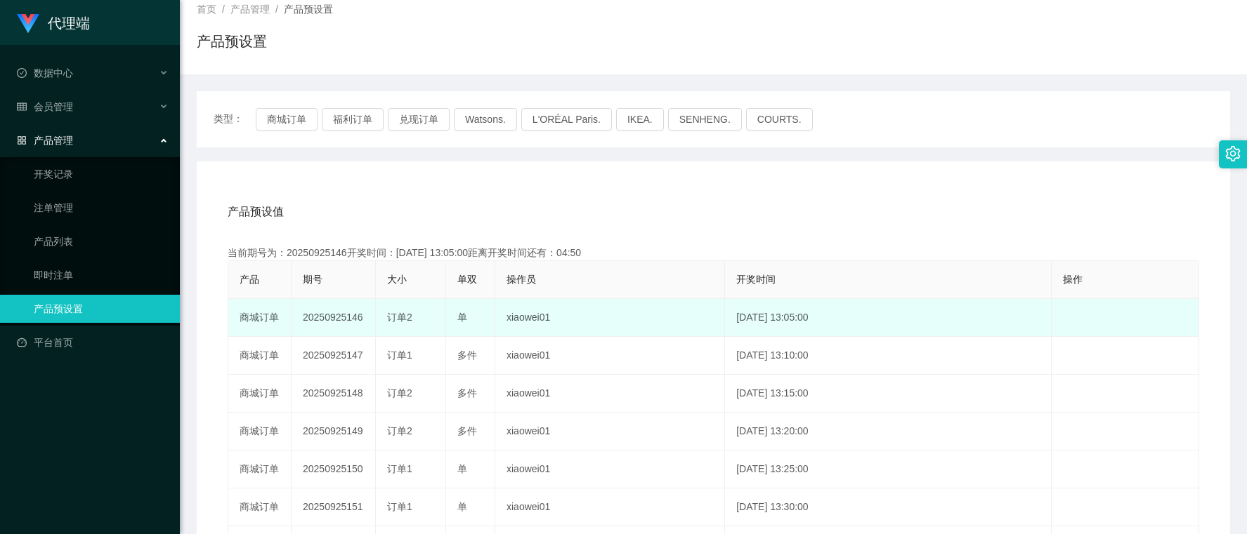
click at [341, 317] on td "20250925146" at bounding box center [333, 318] width 84 height 38
copy td "20250925146"
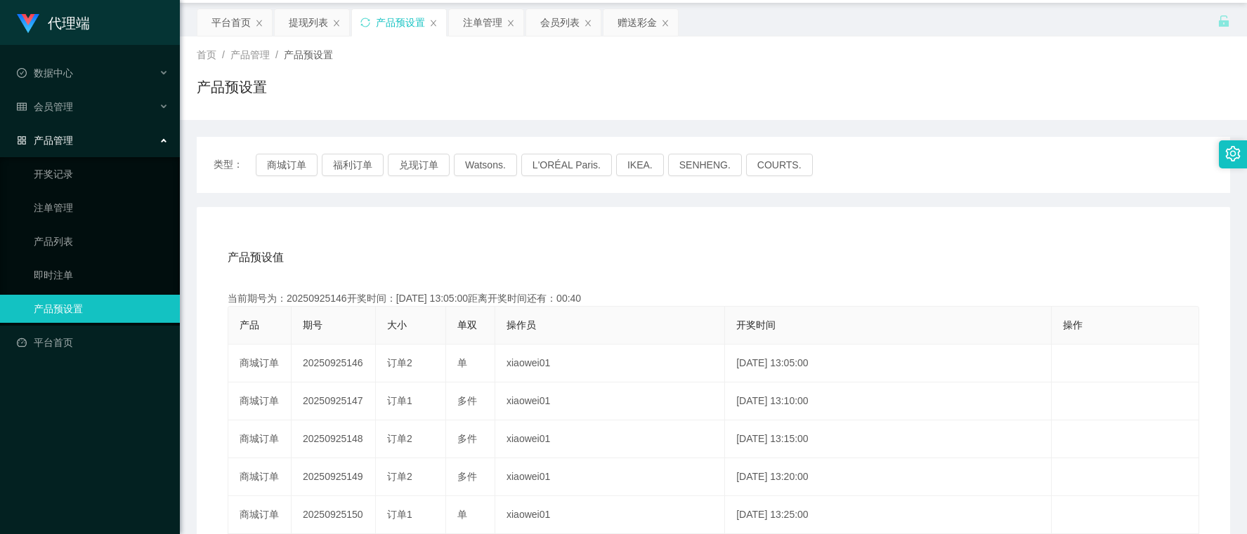
scroll to position [0, 0]
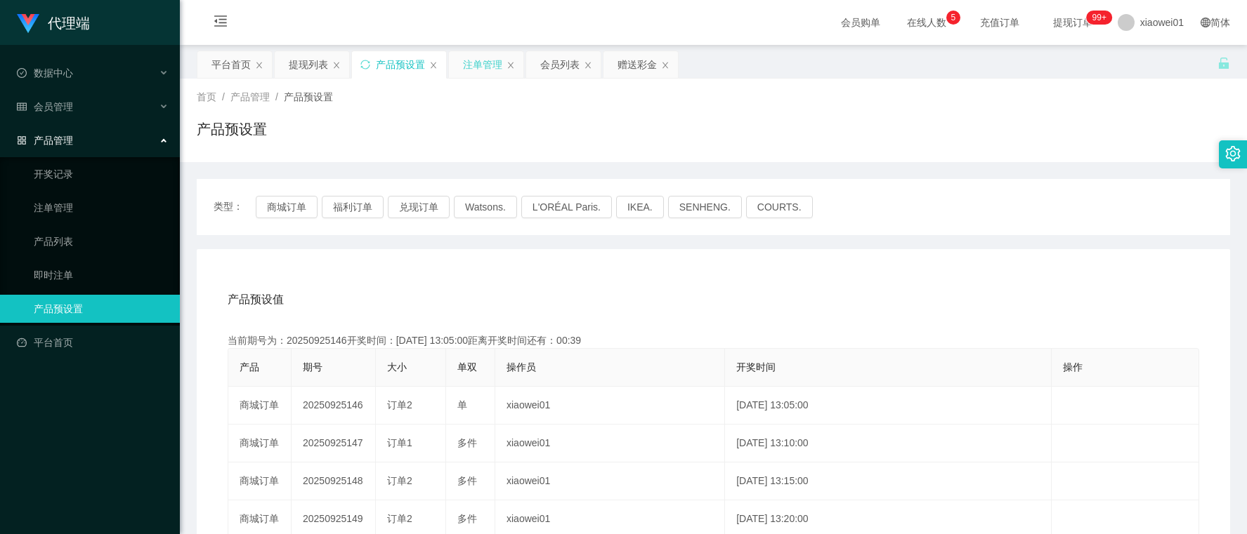
click at [483, 58] on div "注单管理" at bounding box center [482, 64] width 39 height 27
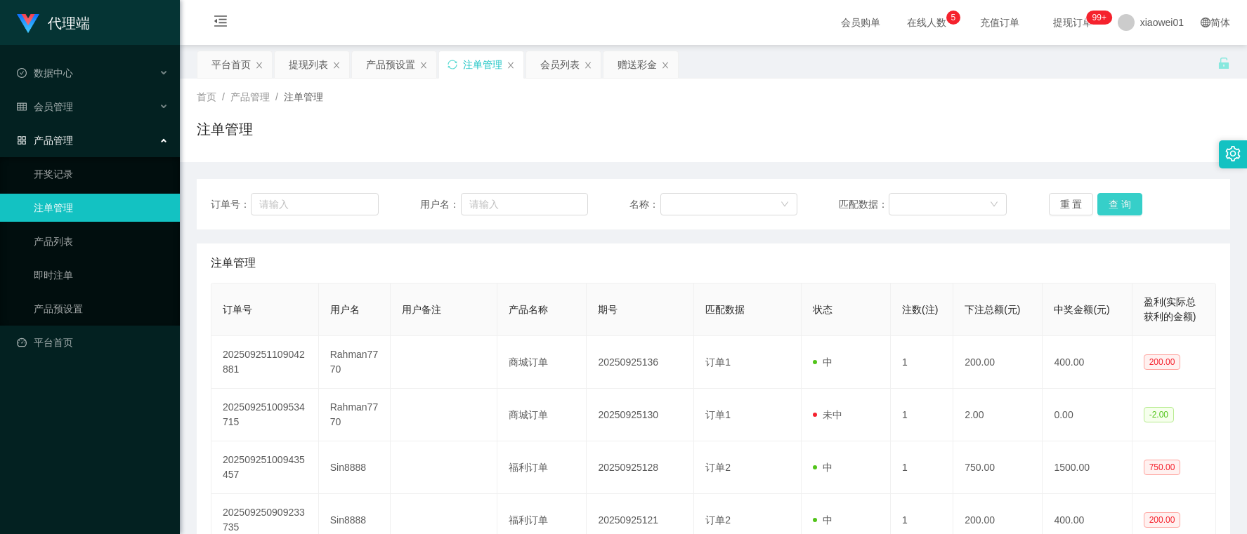
click at [1110, 202] on button "查 询" at bounding box center [1119, 204] width 45 height 22
click at [1106, 207] on button "查 询" at bounding box center [1119, 204] width 45 height 22
click at [1131, 205] on button "查 询" at bounding box center [1119, 204] width 45 height 22
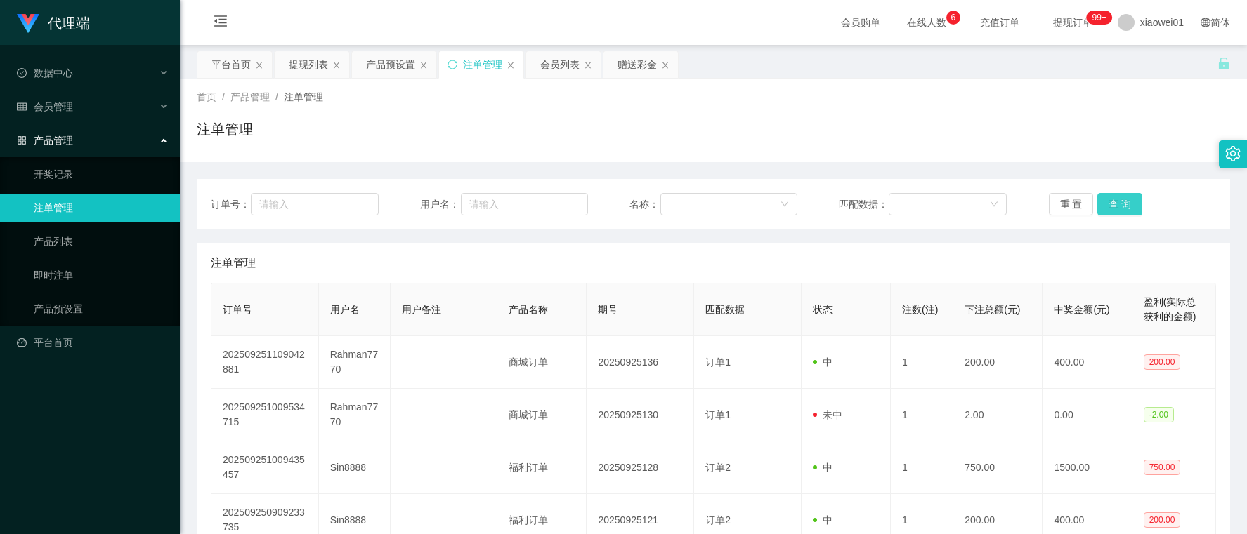
click at [1128, 207] on button "查 询" at bounding box center [1119, 204] width 45 height 22
click at [317, 63] on div "提现列表" at bounding box center [308, 64] width 39 height 27
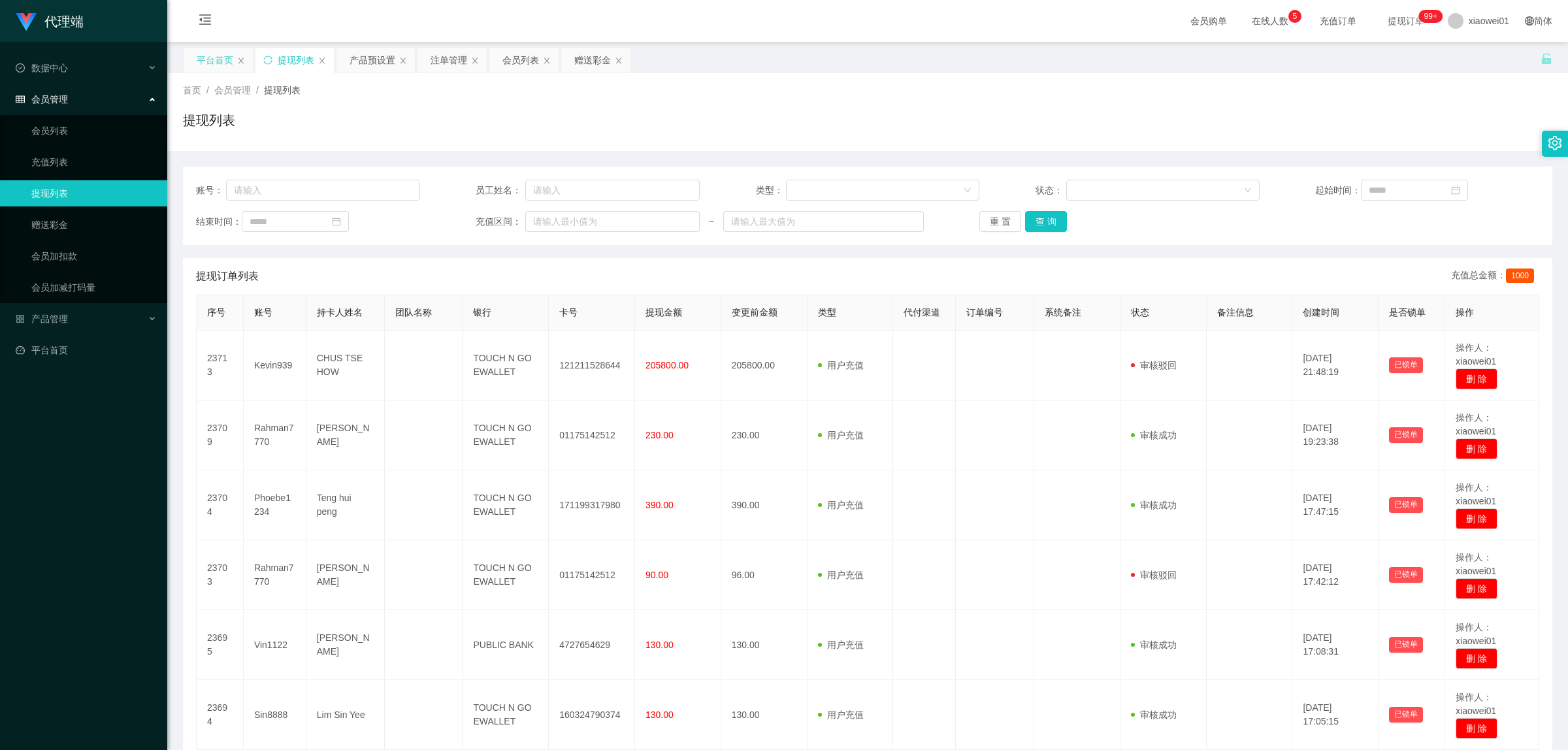
click at [187, 57] on div "平台首页" at bounding box center [218, 60] width 69 height 25
click at [224, 58] on div "平台首页" at bounding box center [214, 60] width 36 height 25
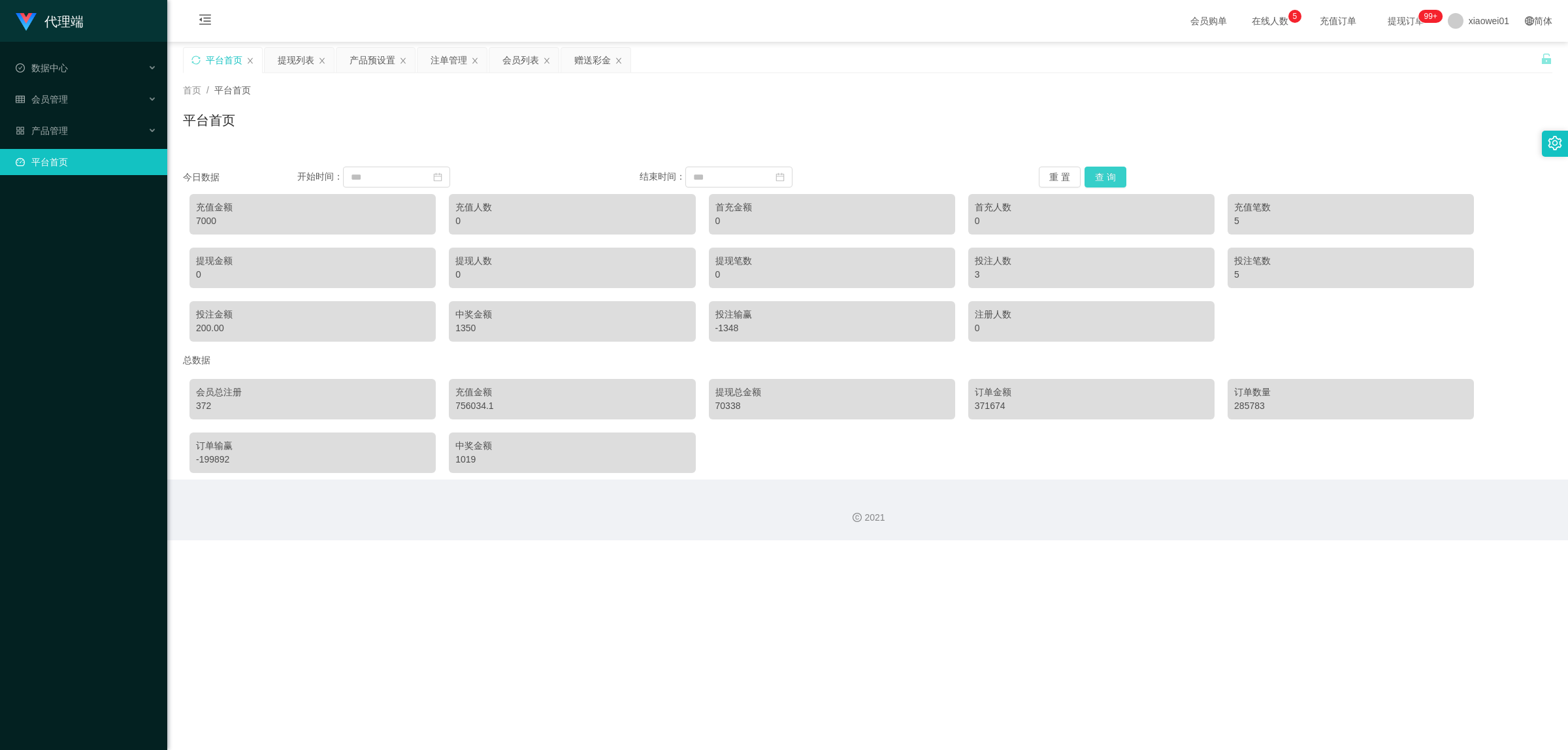
click at [1100, 181] on button "查 询" at bounding box center [1106, 177] width 42 height 20
click at [358, 60] on div "产品预设置" at bounding box center [372, 60] width 46 height 25
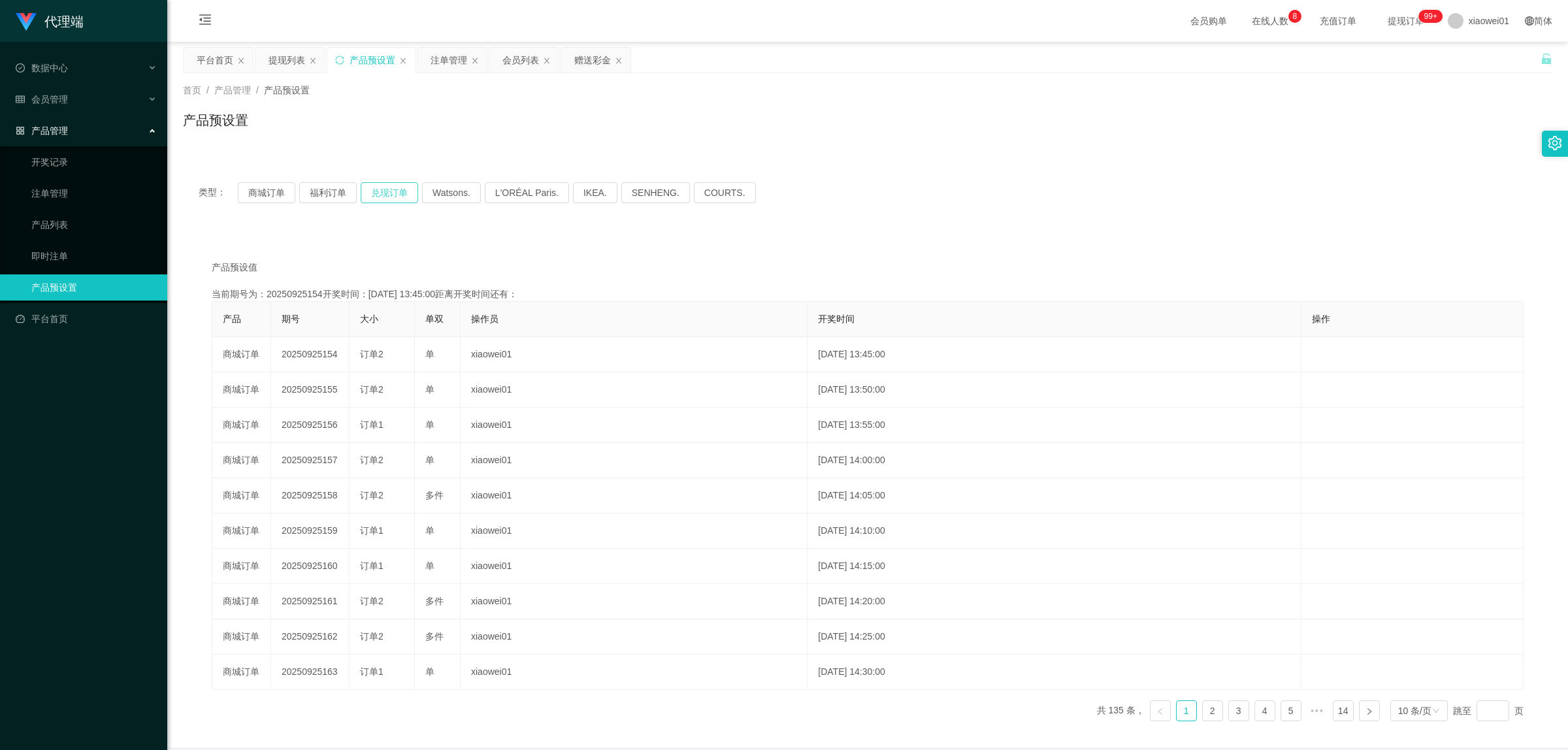
click at [385, 190] on button "兑现订单" at bounding box center [390, 193] width 58 height 20
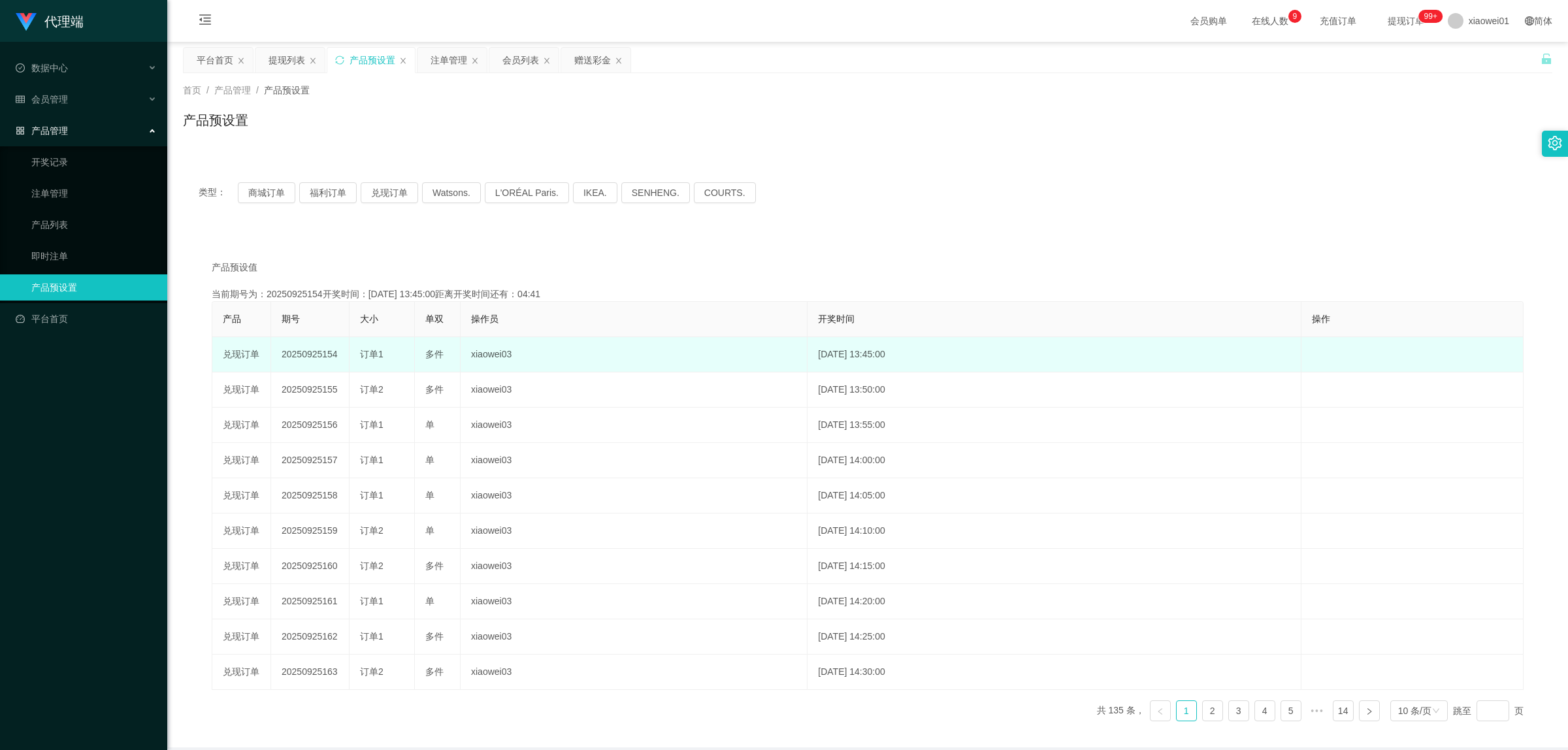
click at [287, 348] on td "20250925154" at bounding box center [310, 355] width 78 height 35
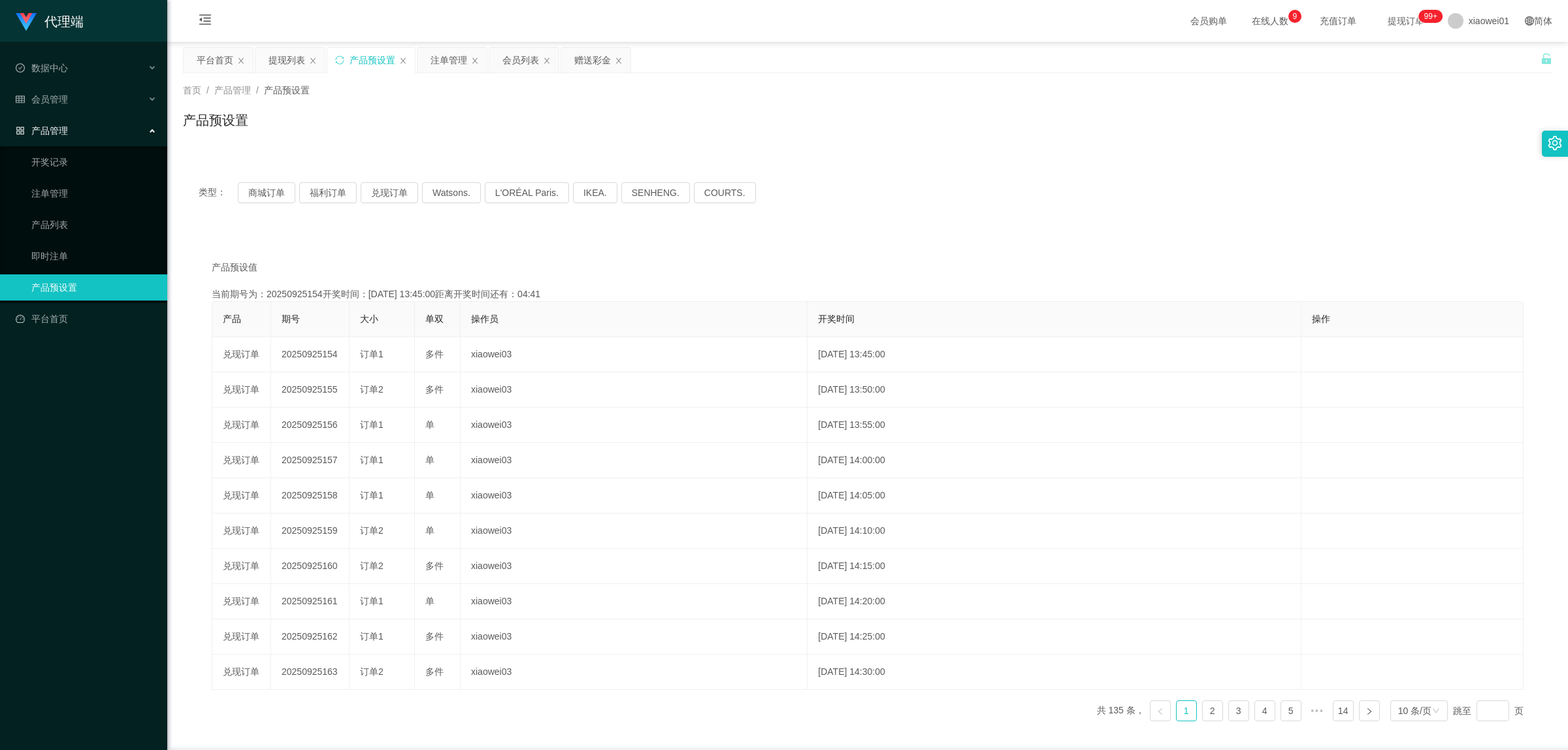
copy td "20250925154"
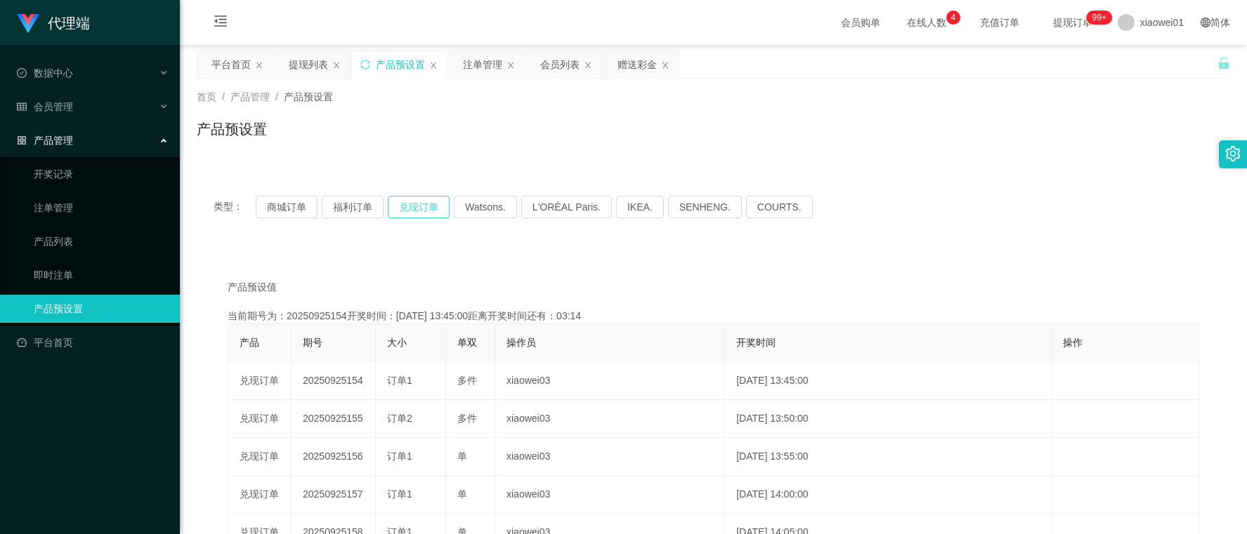
click at [402, 206] on button "兑现订单" at bounding box center [419, 207] width 62 height 22
